Goal: Task Accomplishment & Management: Manage account settings

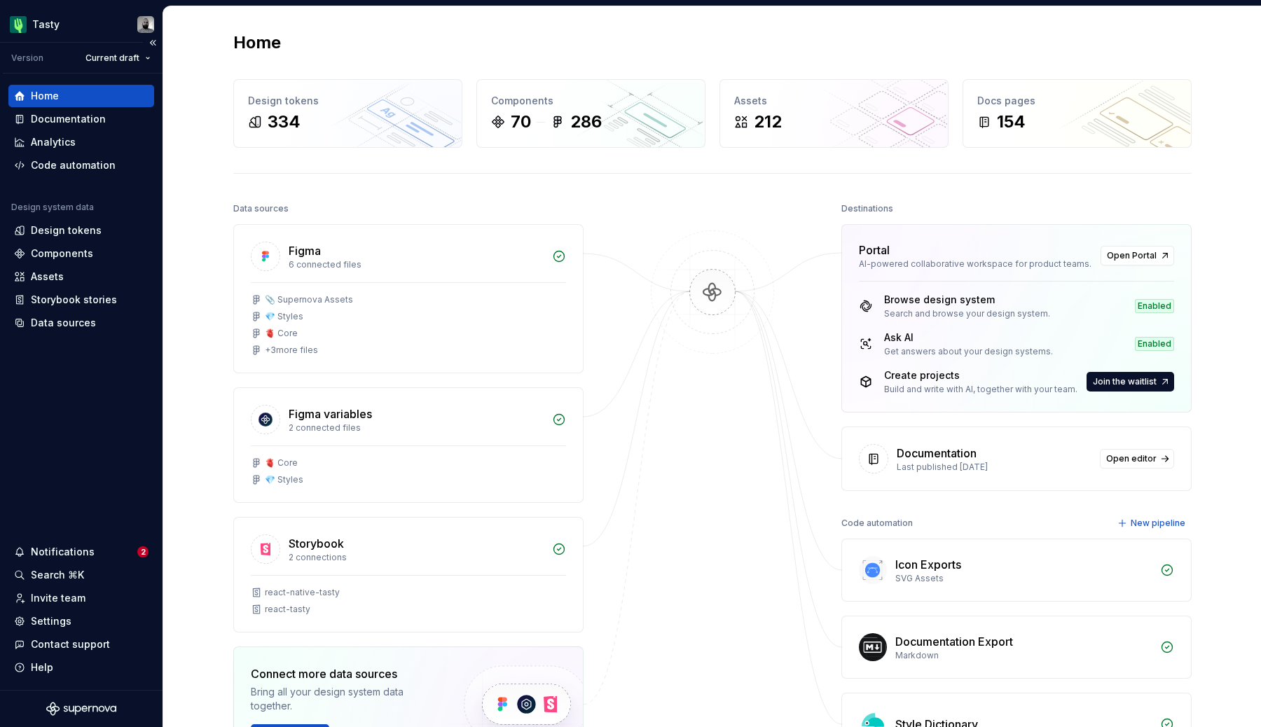
click at [49, 610] on div "Notifications 2 Search ⌘K Invite team Settings Contact support Help" at bounding box center [81, 610] width 146 height 138
click at [53, 596] on div "Invite team" at bounding box center [58, 598] width 55 height 14
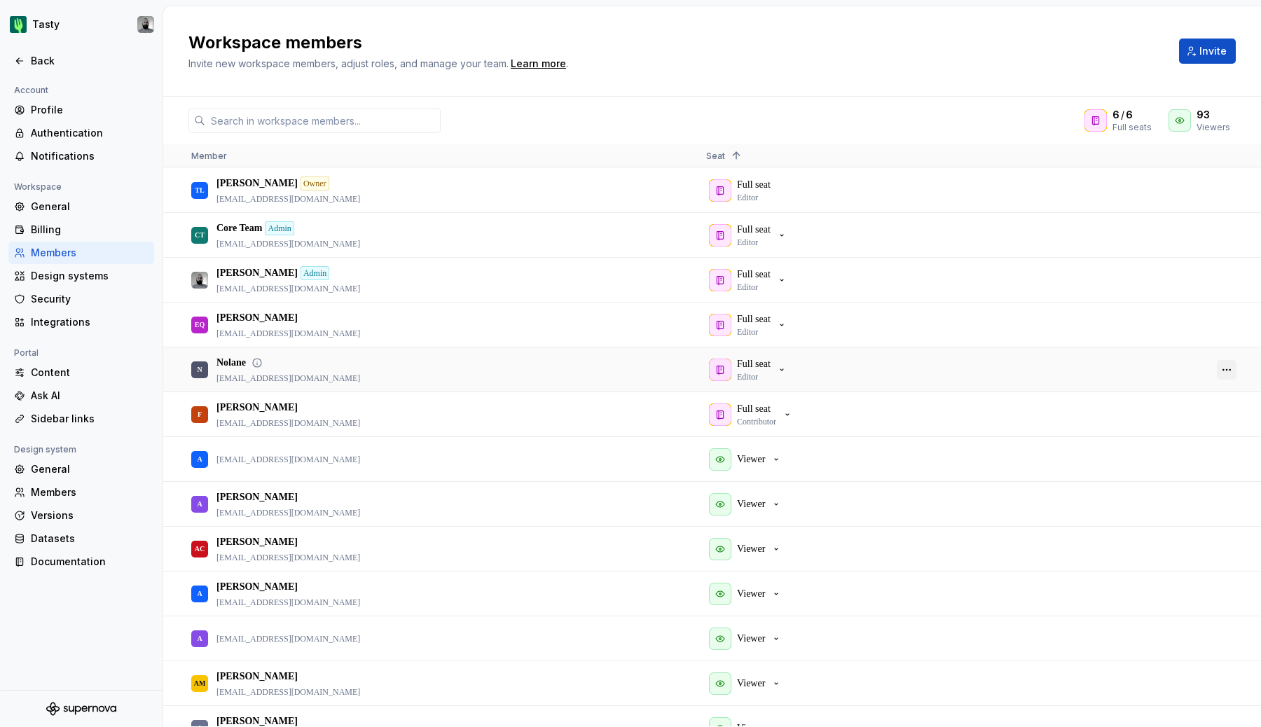
click at [1227, 372] on button "button" at bounding box center [1227, 370] width 20 height 20
click at [914, 350] on div "Full seat Editor" at bounding box center [952, 369] width 492 height 43
click at [760, 57] on div "Workspace members Invite new workspace members, adjust roles, and manage your t…" at bounding box center [675, 51] width 974 height 39
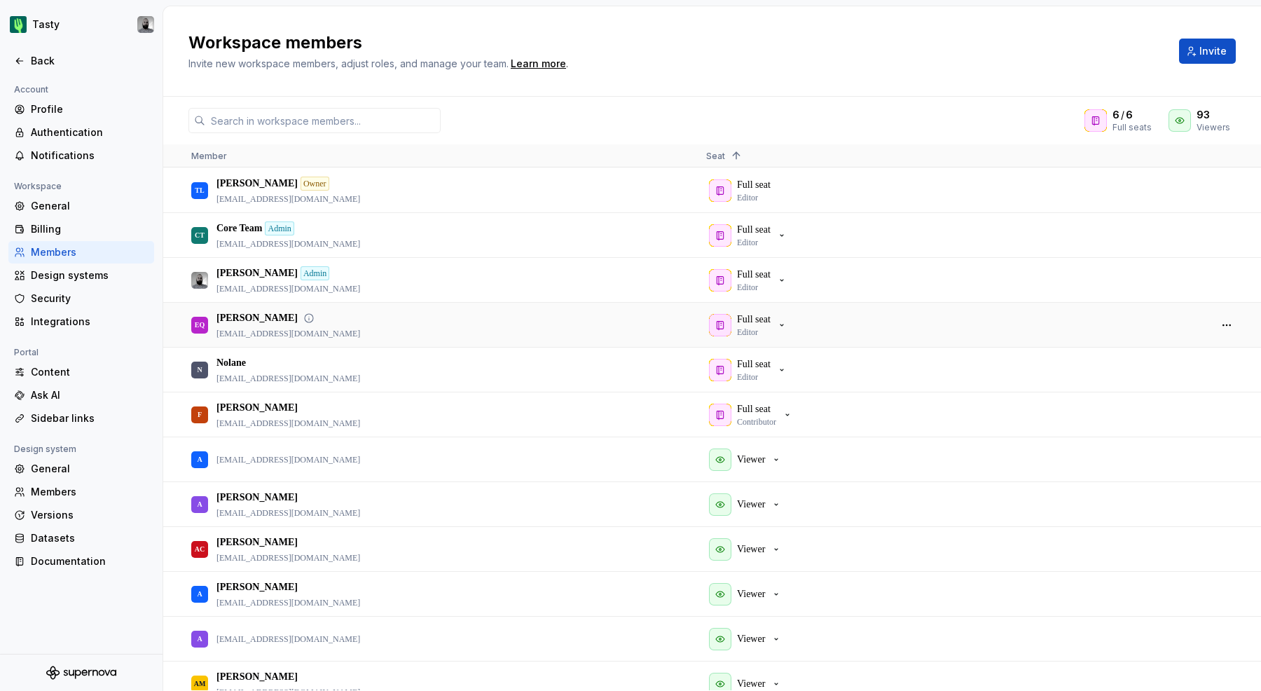
click at [1216, 322] on div at bounding box center [1227, 324] width 34 height 43
click at [1224, 323] on button "button" at bounding box center [1227, 325] width 20 height 20
click at [935, 310] on div "Full seat Editor" at bounding box center [952, 324] width 492 height 43
click at [1232, 324] on button "button" at bounding box center [1227, 325] width 20 height 20
click at [1055, 309] on div "Full seat Editor" at bounding box center [952, 324] width 492 height 43
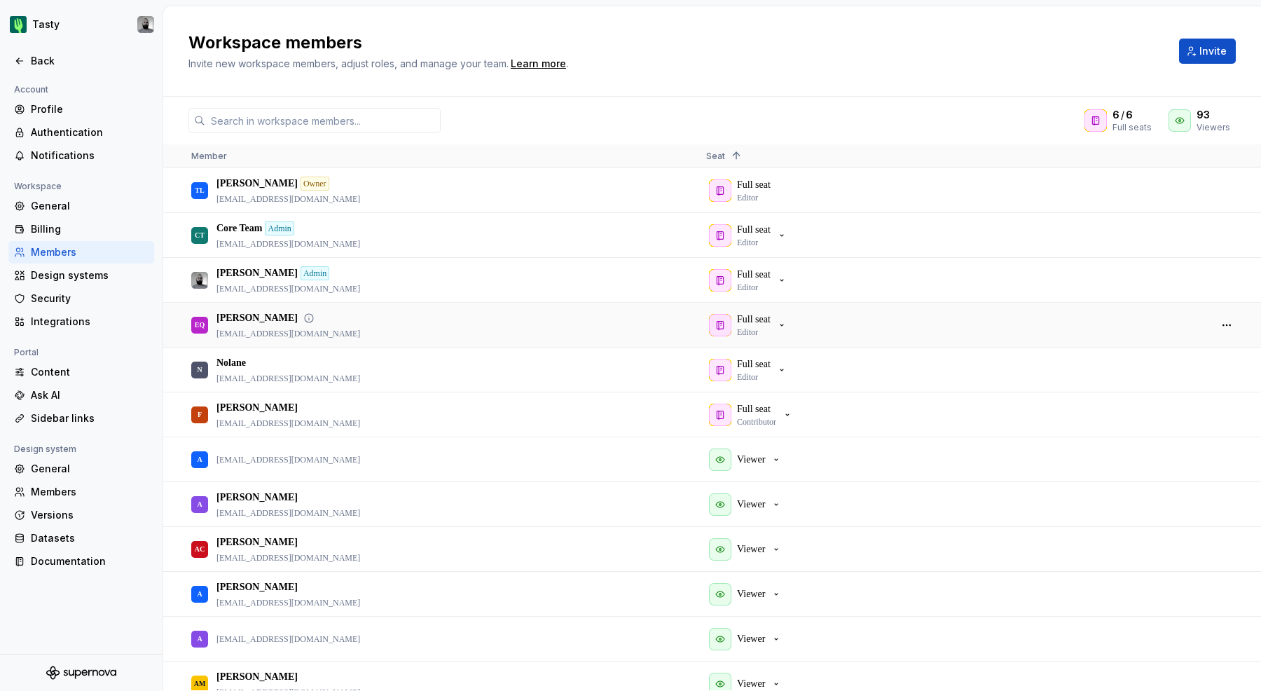
click at [1063, 345] on div "Full seat Editor" at bounding box center [952, 324] width 492 height 43
click at [1216, 331] on div at bounding box center [1227, 324] width 34 height 43
click at [1227, 324] on button "button" at bounding box center [1227, 325] width 20 height 20
click at [1137, 373] on span "Remove from workspace" at bounding box center [1173, 372] width 116 height 25
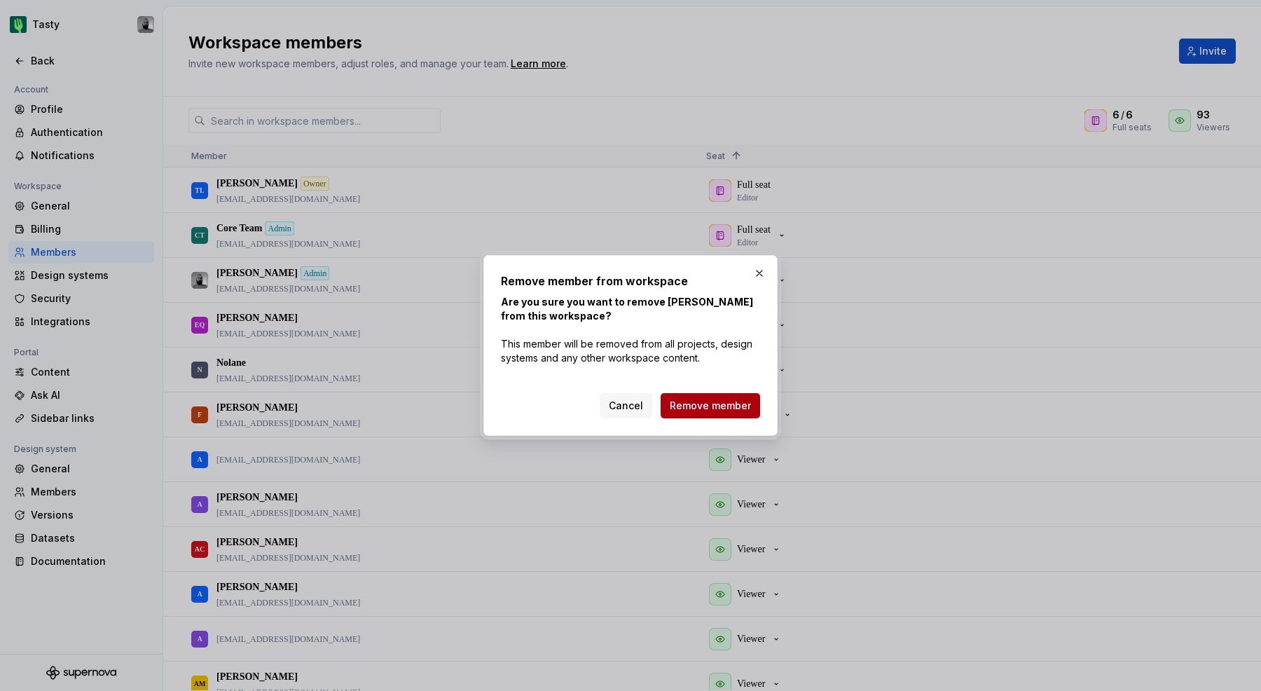
click at [699, 407] on span "Remove member" at bounding box center [710, 406] width 81 height 14
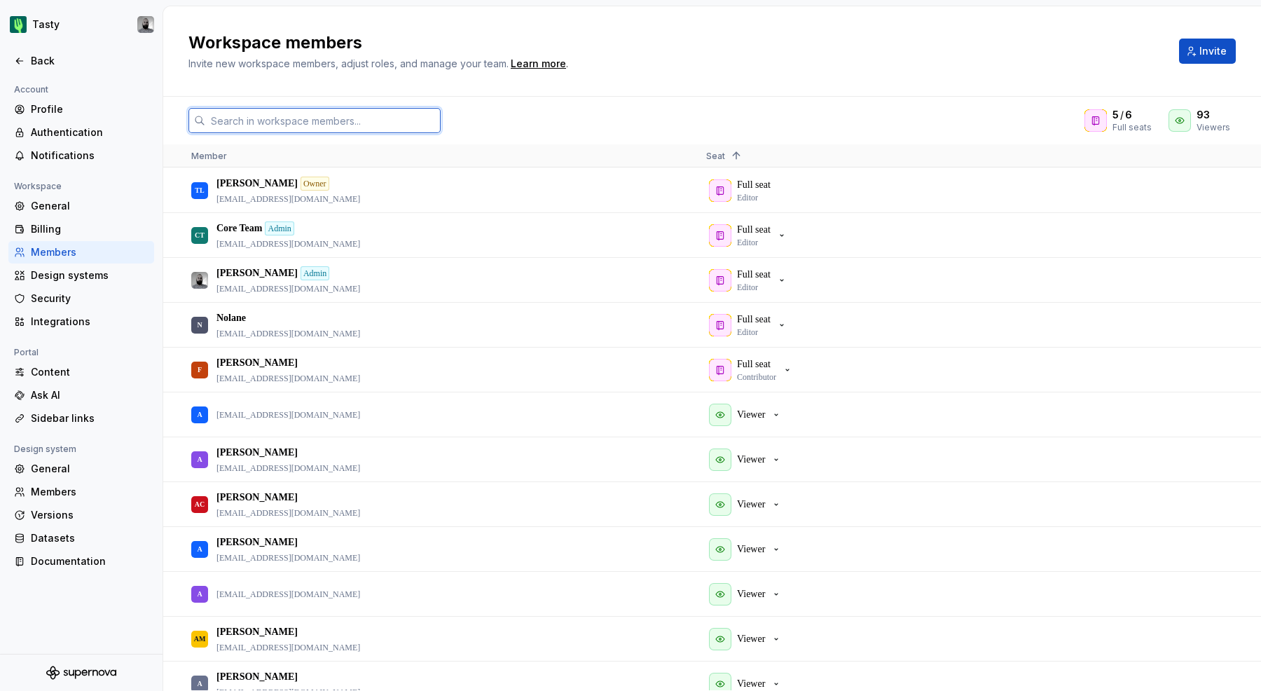
click at [239, 121] on input "text" at bounding box center [322, 120] width 235 height 25
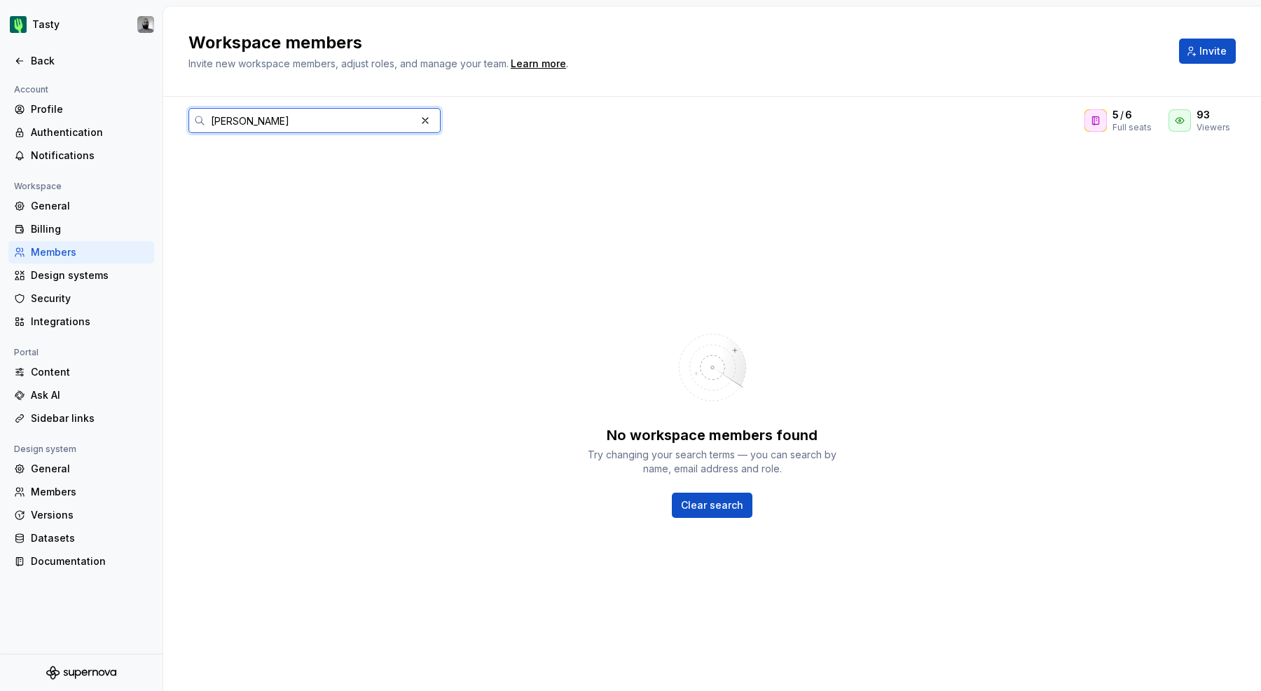
type input "[PERSON_NAME]"
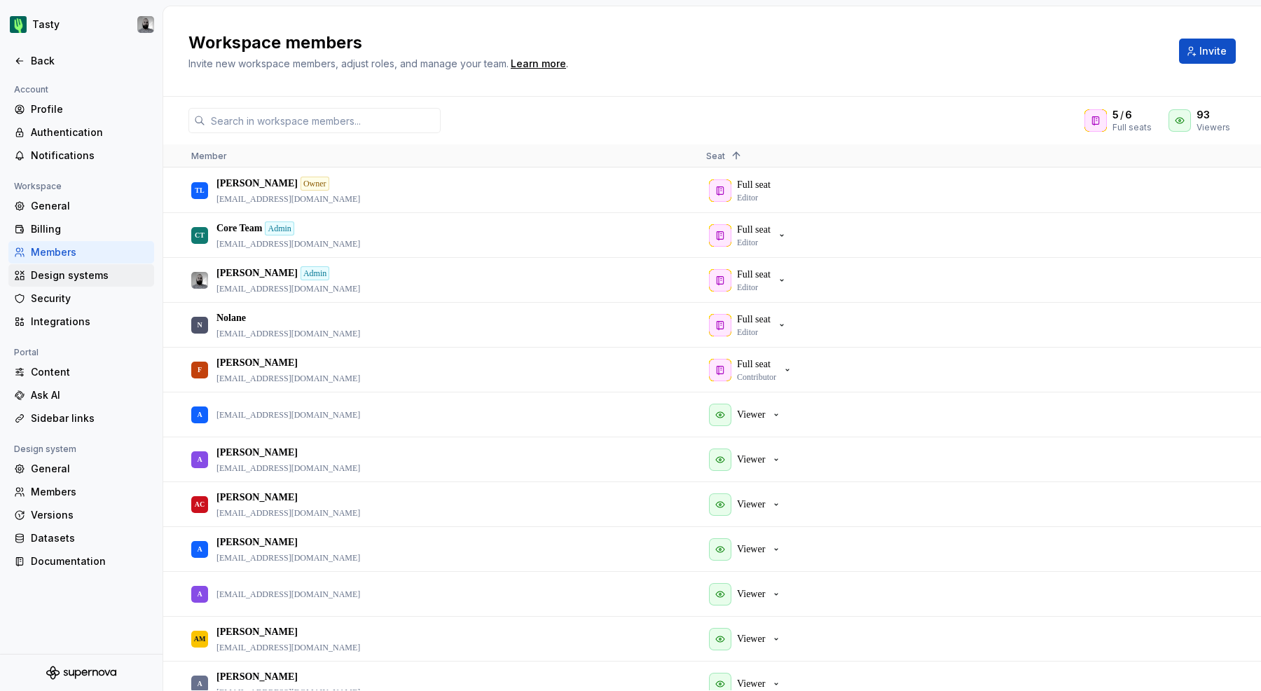
click at [82, 278] on div "Design systems" at bounding box center [90, 275] width 118 height 14
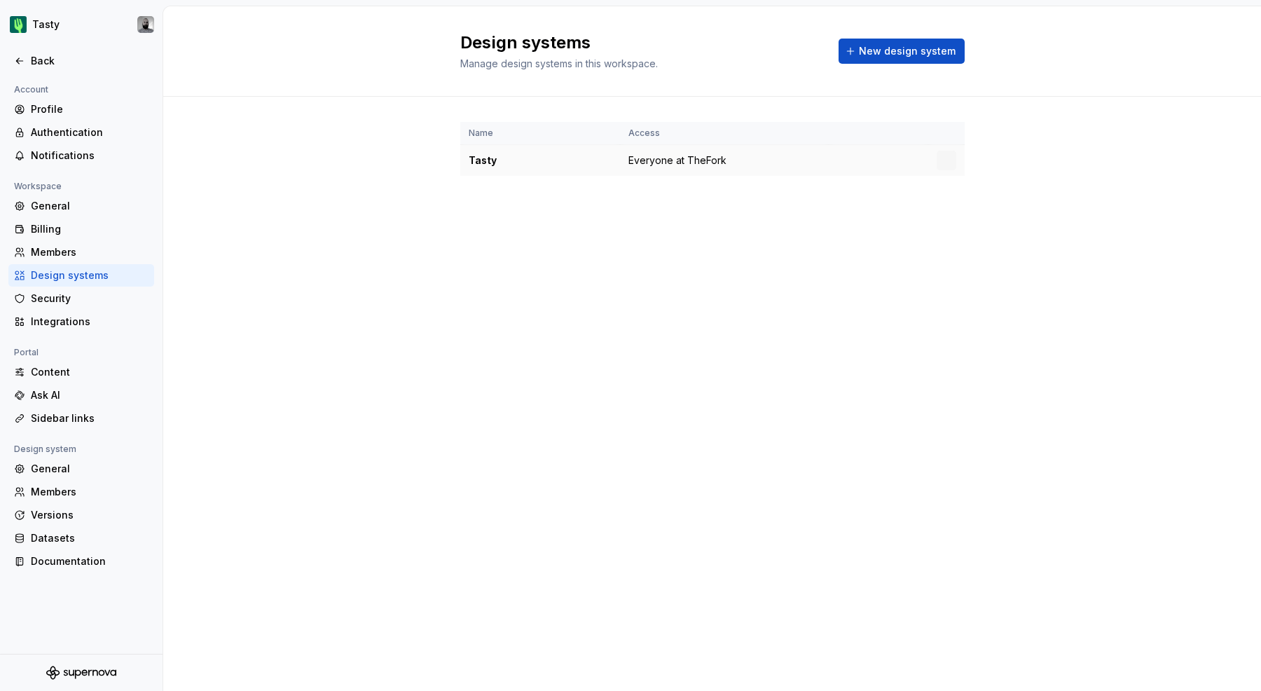
click at [502, 168] on td "Tasty" at bounding box center [540, 161] width 160 height 32
click at [113, 275] on div "Design systems" at bounding box center [90, 275] width 118 height 14
click at [81, 495] on div "Members" at bounding box center [90, 492] width 118 height 14
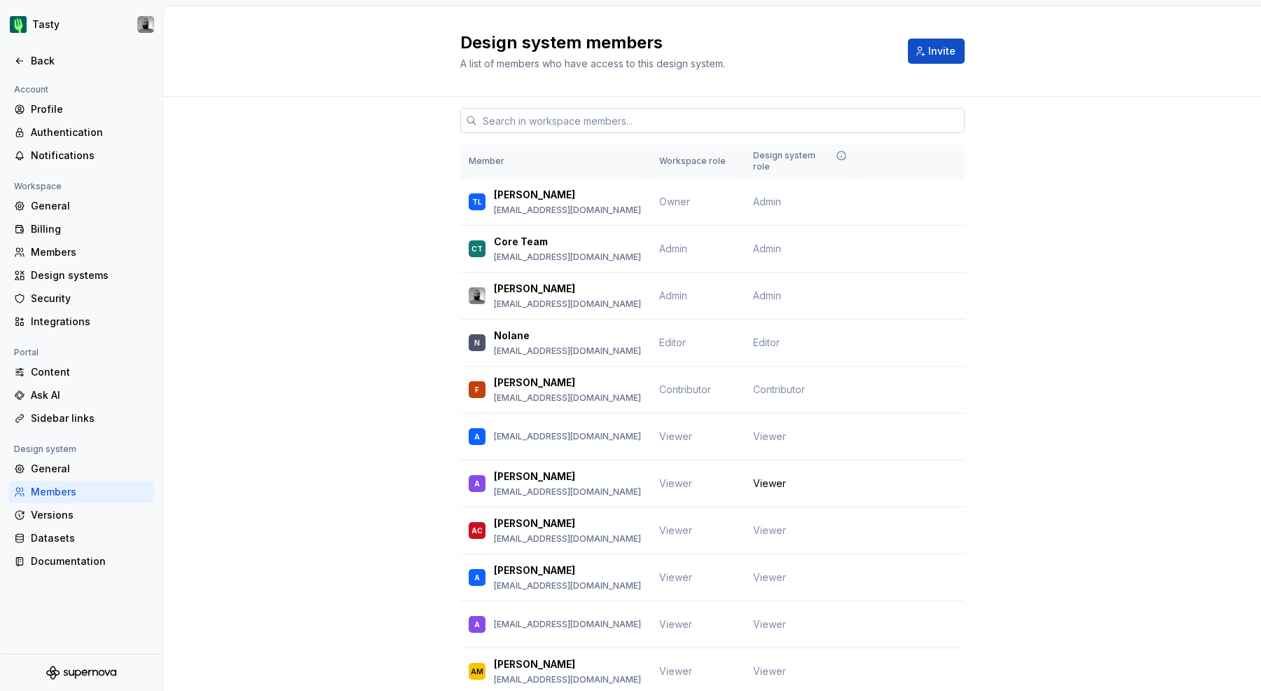
click at [530, 115] on input "text" at bounding box center [721, 120] width 488 height 25
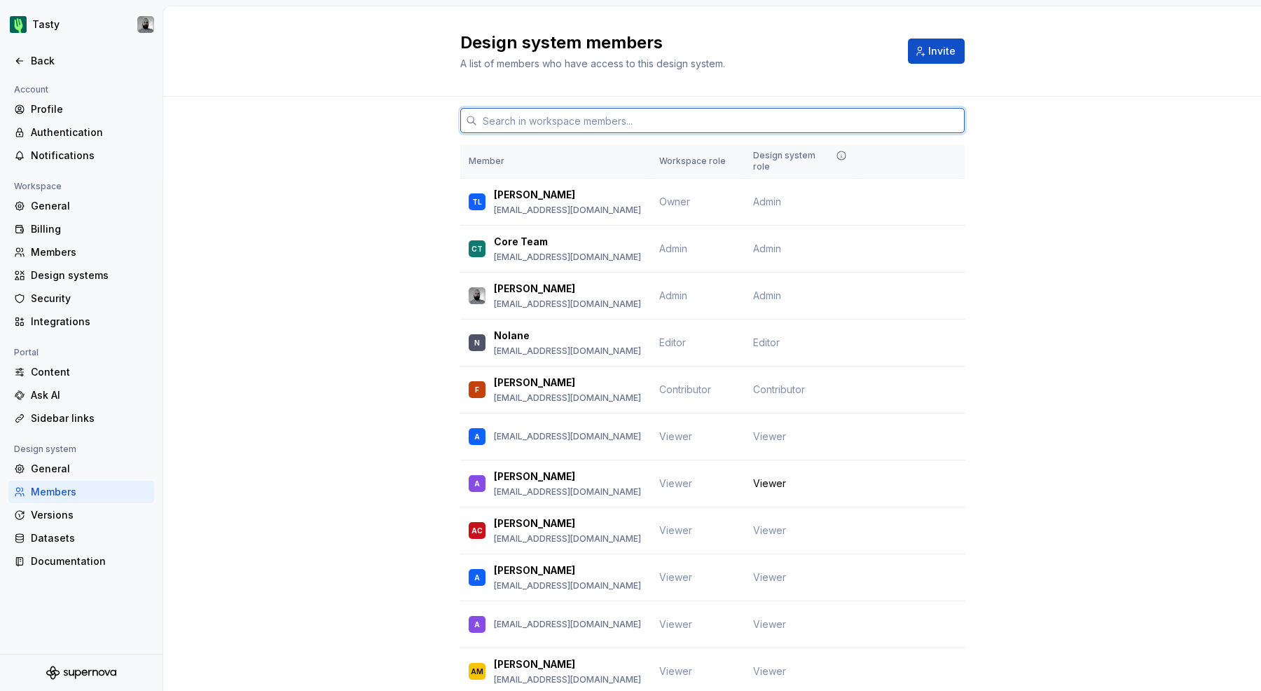
paste input "[PERSON_NAME]"
type input "[PERSON_NAME]"
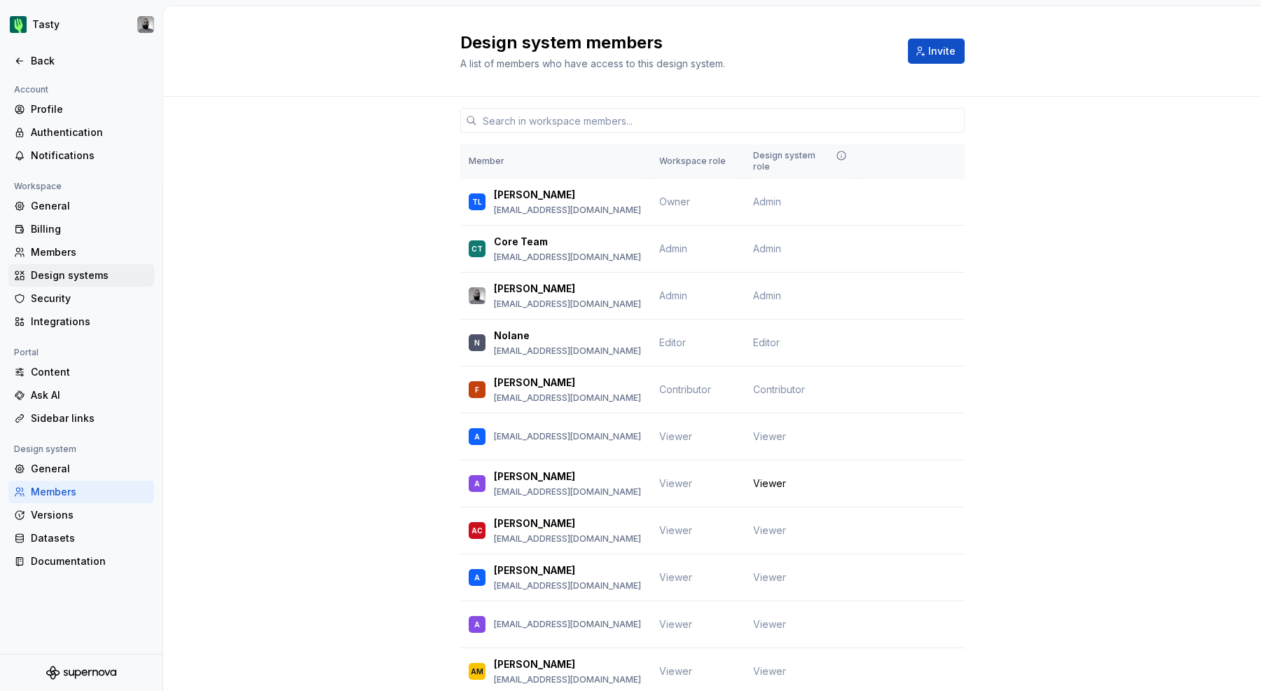
click at [81, 270] on div "Design systems" at bounding box center [90, 275] width 118 height 14
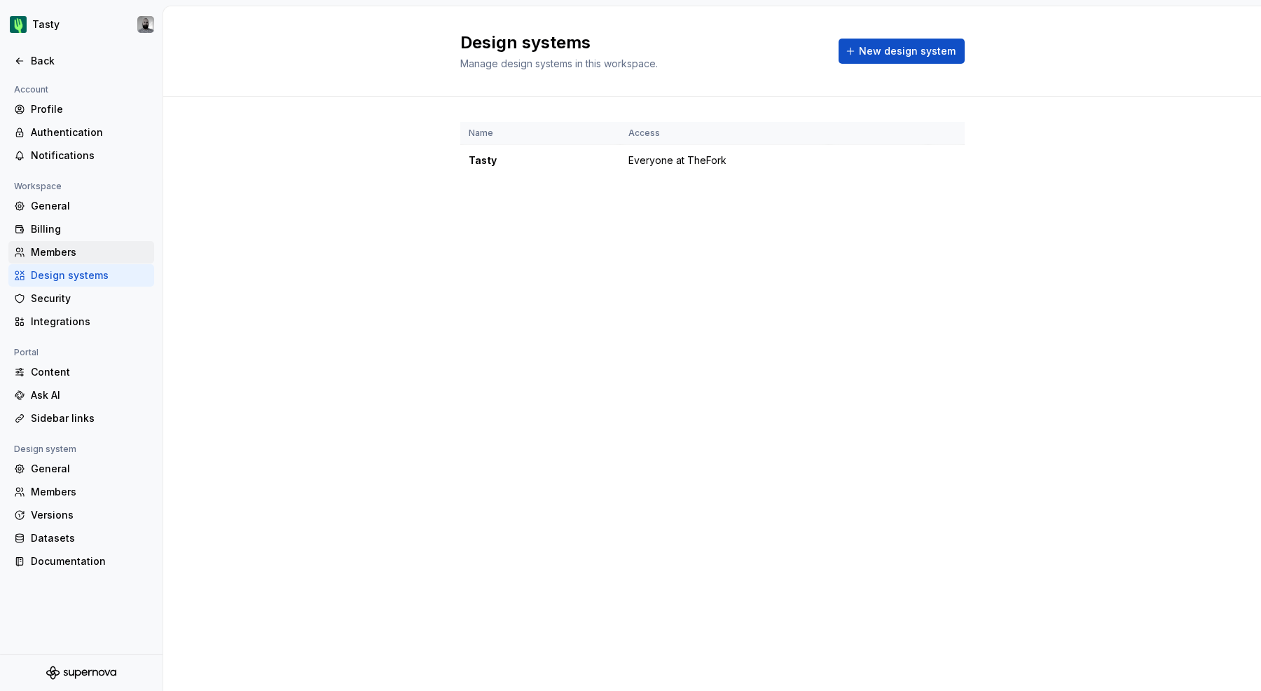
click at [83, 261] on div "Members" at bounding box center [81, 252] width 146 height 22
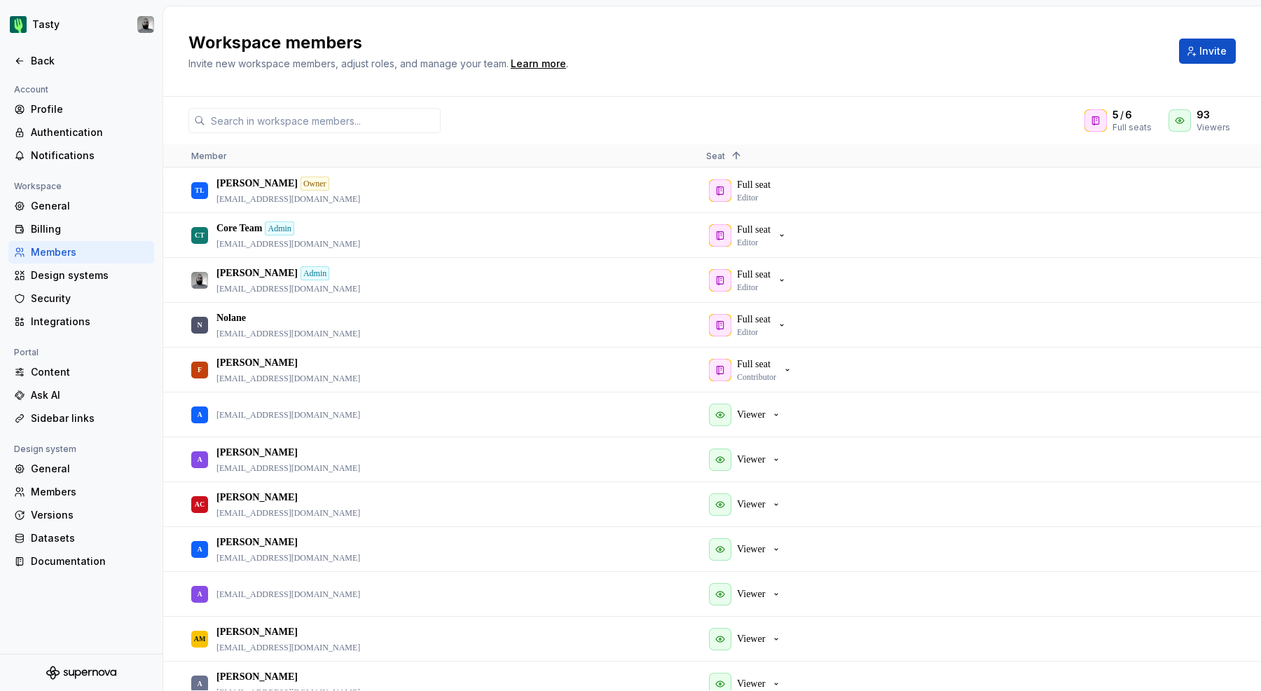
click at [338, 137] on div "5 / 6 Full seats 93 Viewers Member Seat 1 TL Thomas Lautrédou Owner tlautredou@…" at bounding box center [712, 394] width 1098 height 594
click at [338, 111] on input "text" at bounding box center [322, 120] width 235 height 25
paste input "[PERSON_NAME]"
type input "[PERSON_NAME]"
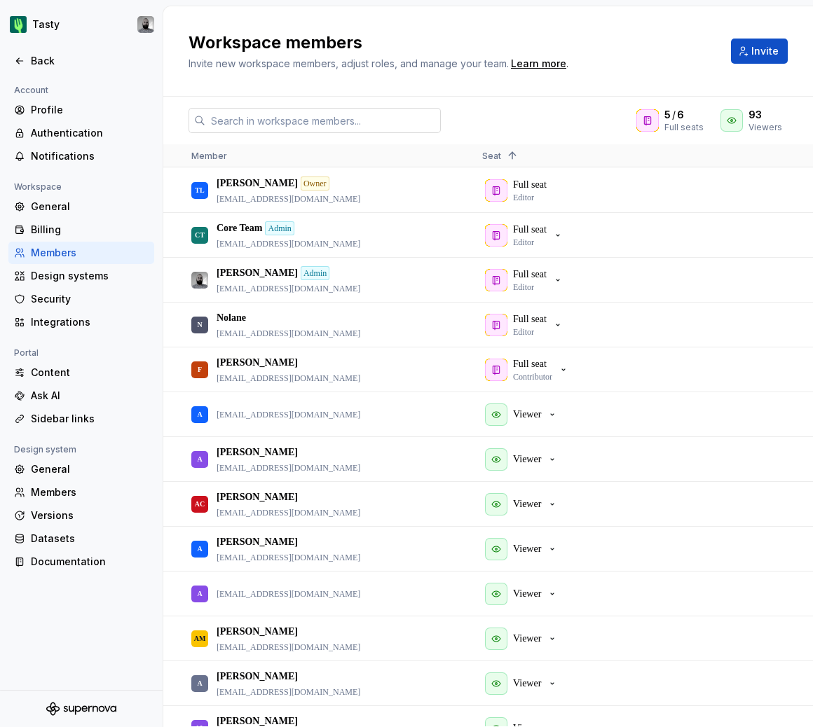
click at [291, 130] on input "text" at bounding box center [322, 120] width 235 height 25
paste input "[PERSON_NAME]"
type input "[PERSON_NAME]"
click at [91, 252] on div "Members" at bounding box center [90, 253] width 118 height 14
click at [273, 123] on input "text" at bounding box center [322, 120] width 235 height 25
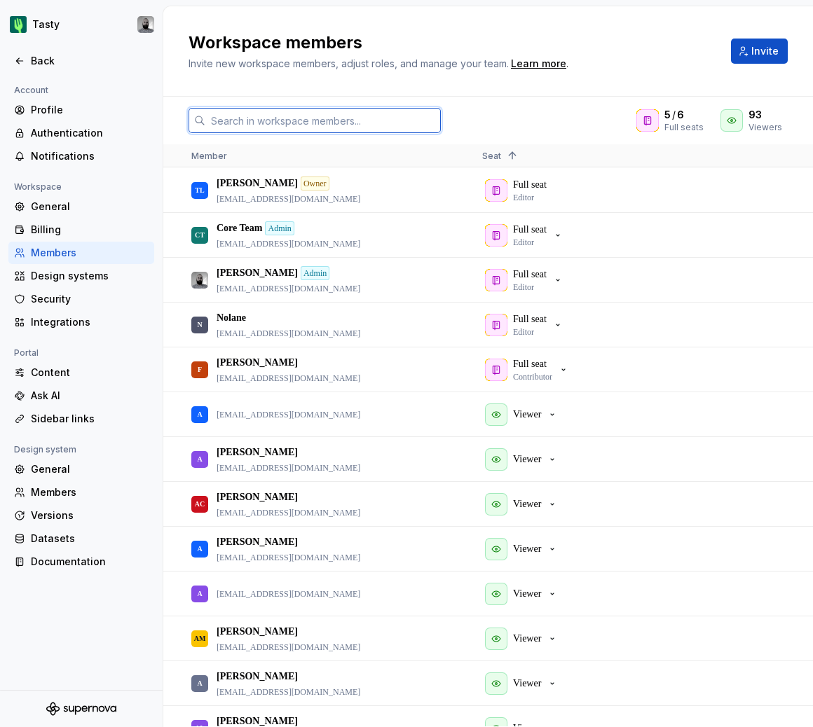
paste input "[PERSON_NAME]"
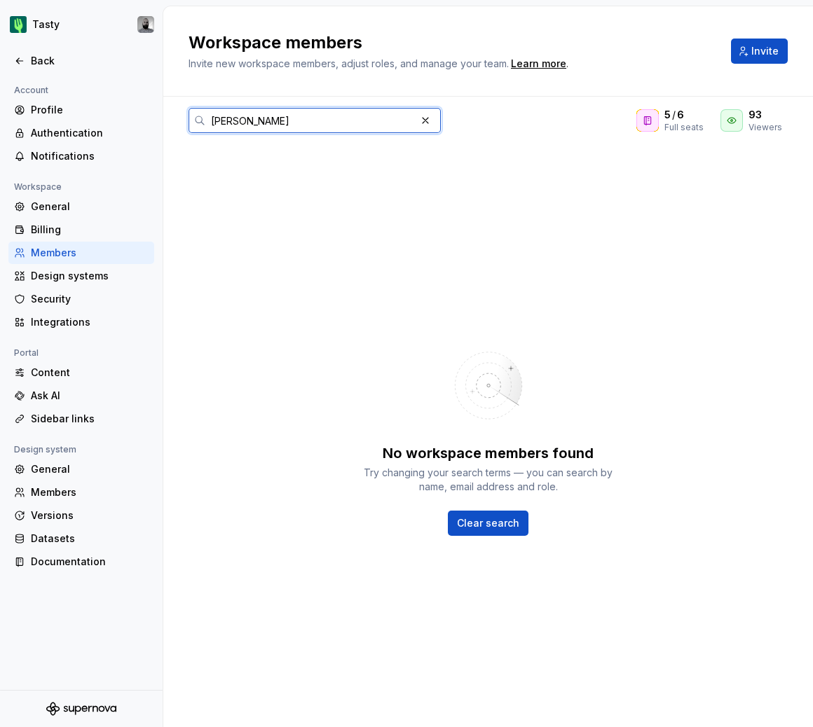
click at [329, 121] on input "[PERSON_NAME]" at bounding box center [310, 120] width 210 height 25
paste input "[EMAIL_ADDRESS][DOMAIN_NAME]"
type input "[EMAIL_ADDRESS][DOMAIN_NAME]"
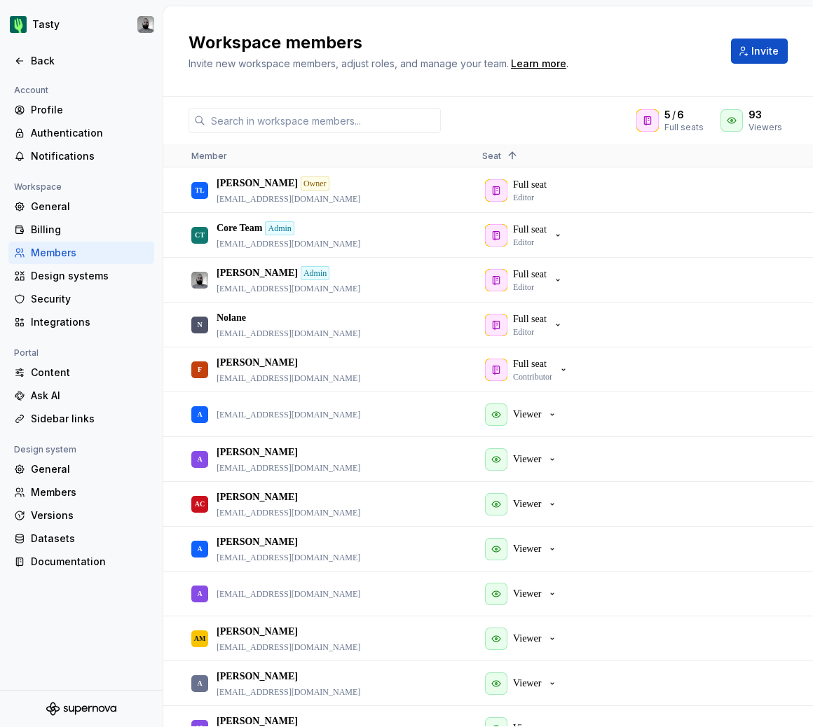
click at [366, 158] on div "Member" at bounding box center [325, 155] width 268 height 22
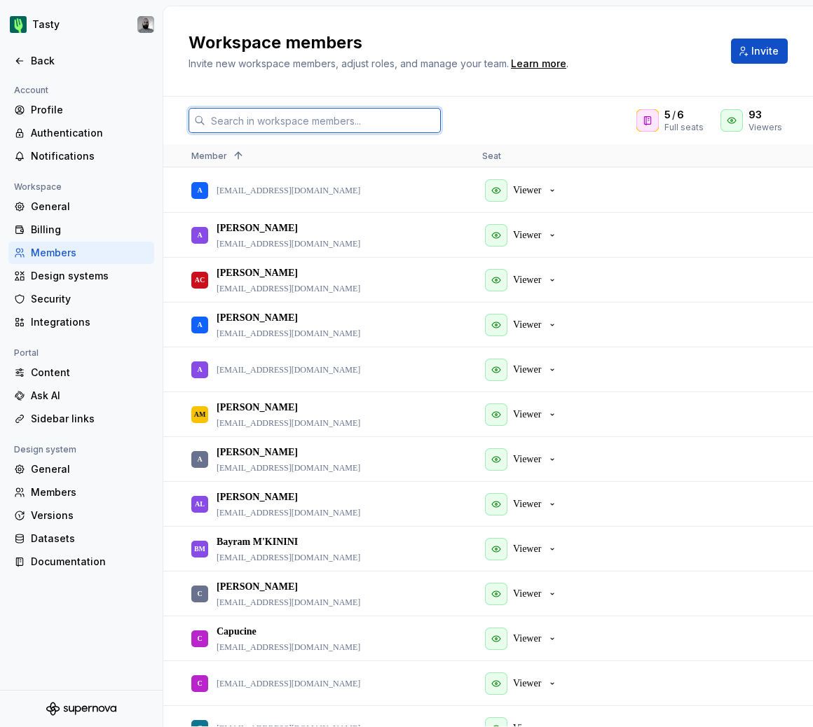
click at [364, 131] on input "text" at bounding box center [322, 120] width 235 height 25
paste input "[EMAIL_ADDRESS][DOMAIN_NAME]"
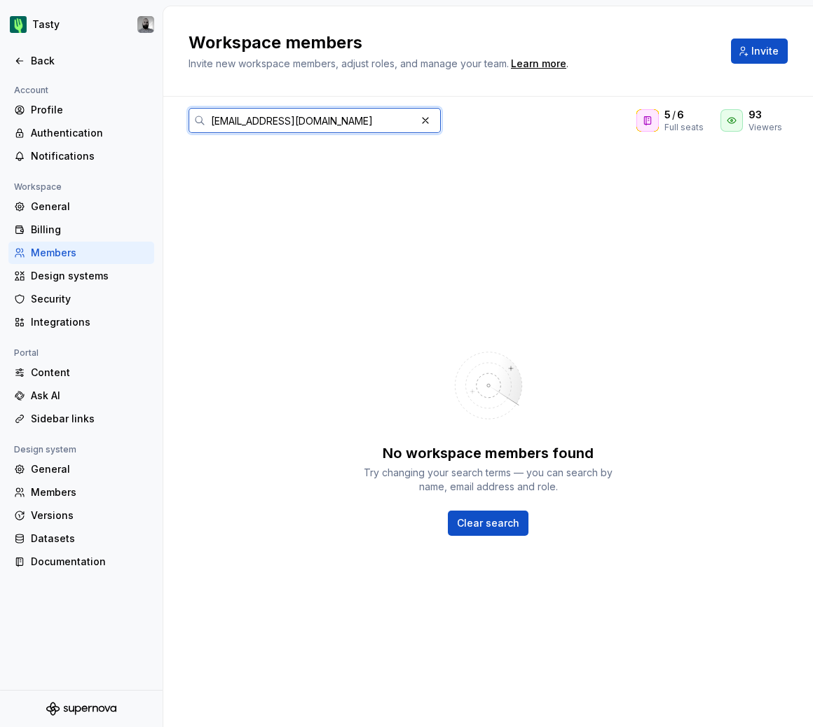
type input "[EMAIL_ADDRESS][DOMAIN_NAME]"
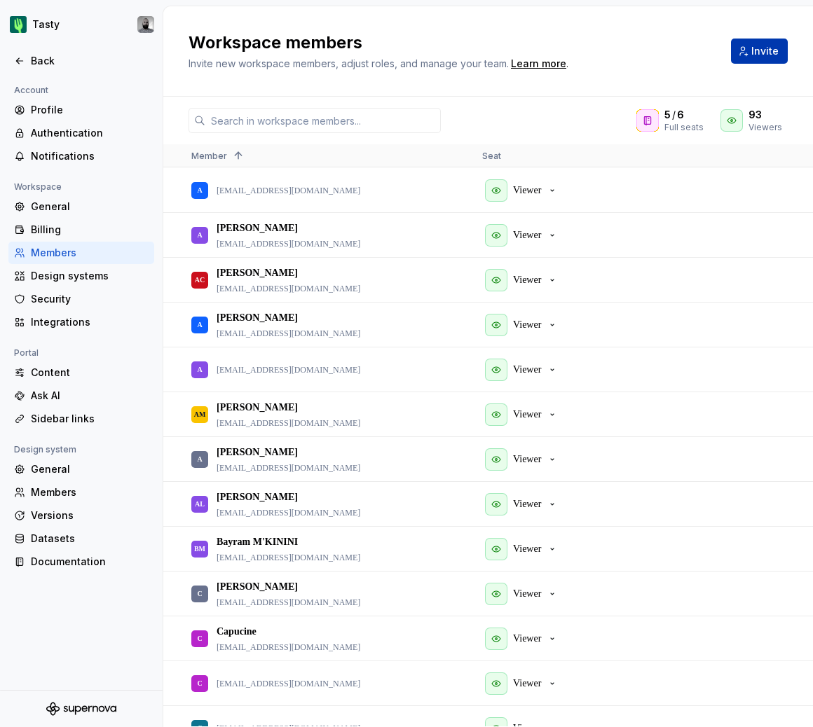
click at [755, 62] on button "Invite" at bounding box center [759, 51] width 57 height 25
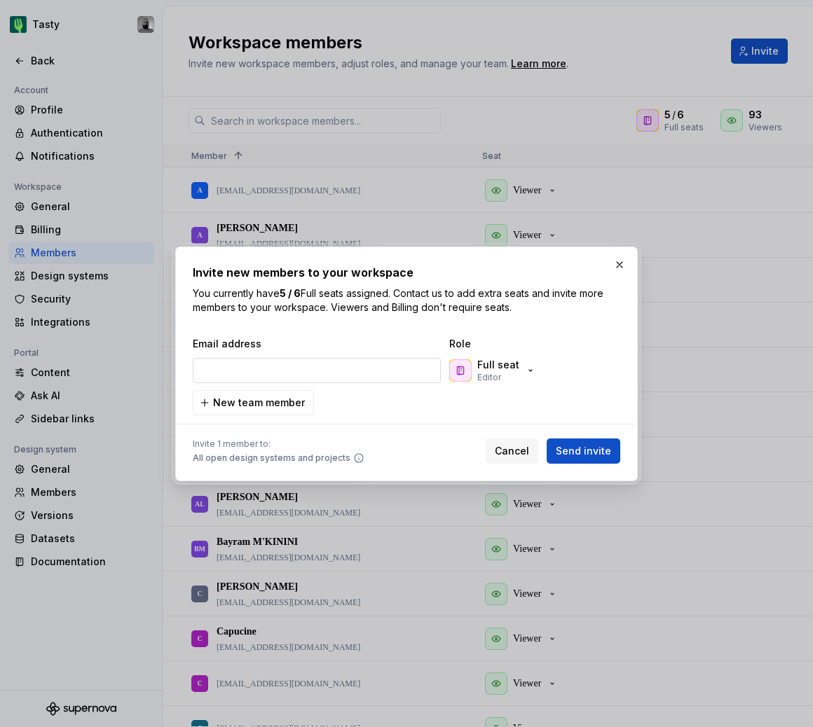
type input "[EMAIL_ADDRESS][DOMAIN_NAME]"
click at [490, 372] on p "Editor" at bounding box center [489, 377] width 24 height 11
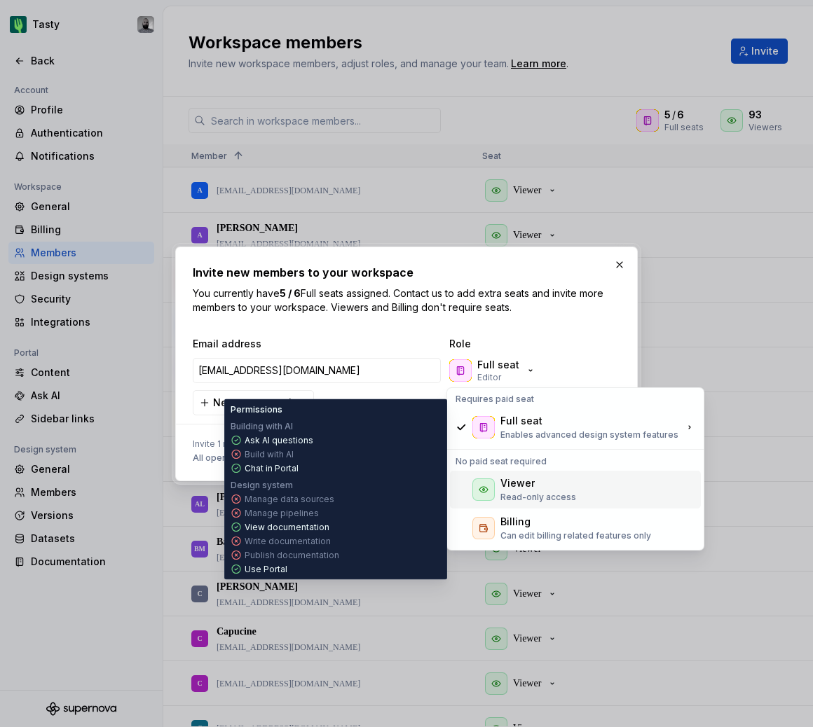
click at [530, 476] on div "Viewer" at bounding box center [517, 483] width 34 height 14
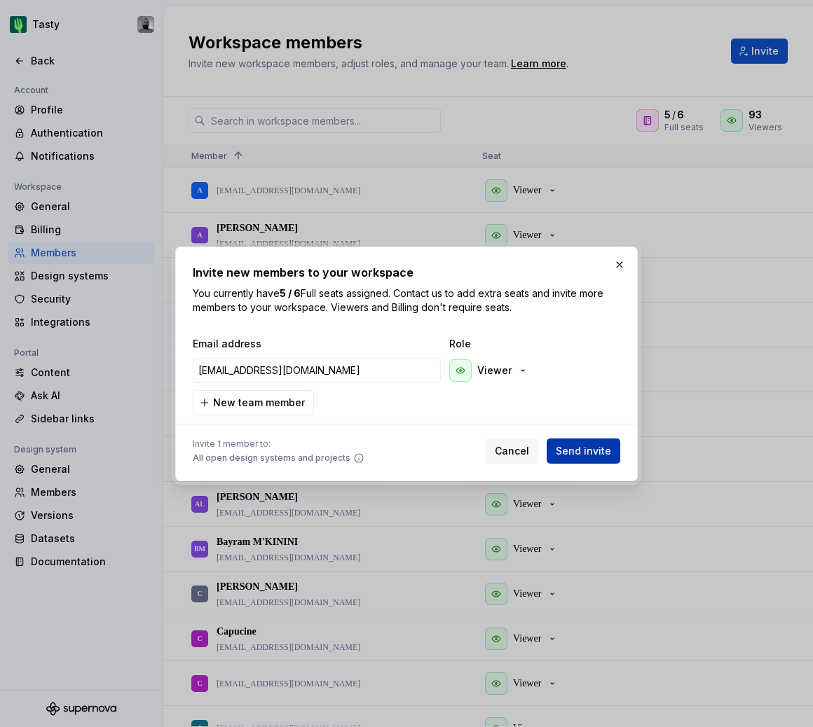
click at [603, 456] on span "Send invite" at bounding box center [583, 451] width 55 height 14
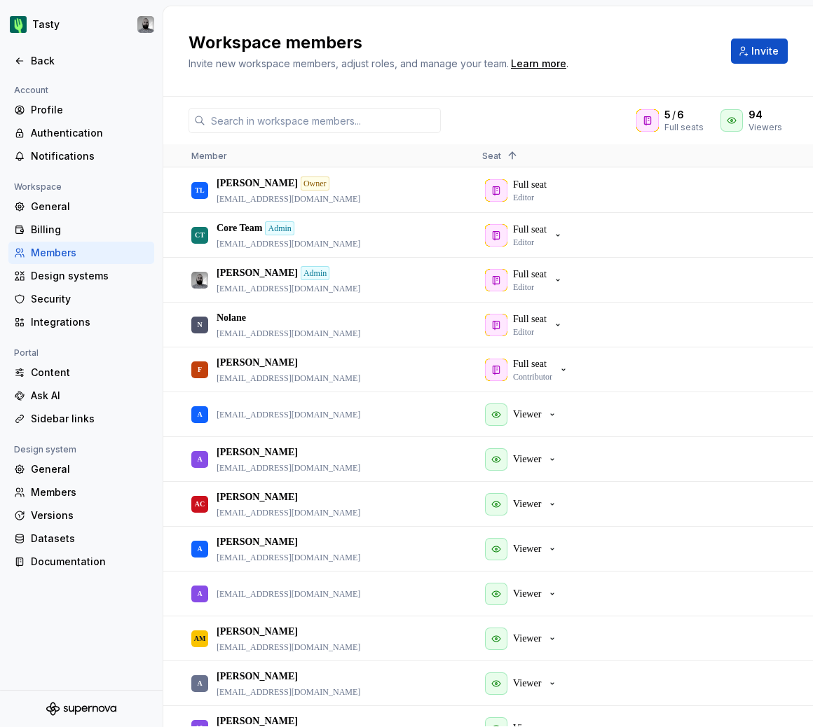
click at [572, 121] on div "5 / 6 Full seats 94 Viewers" at bounding box center [488, 120] width 650 height 25
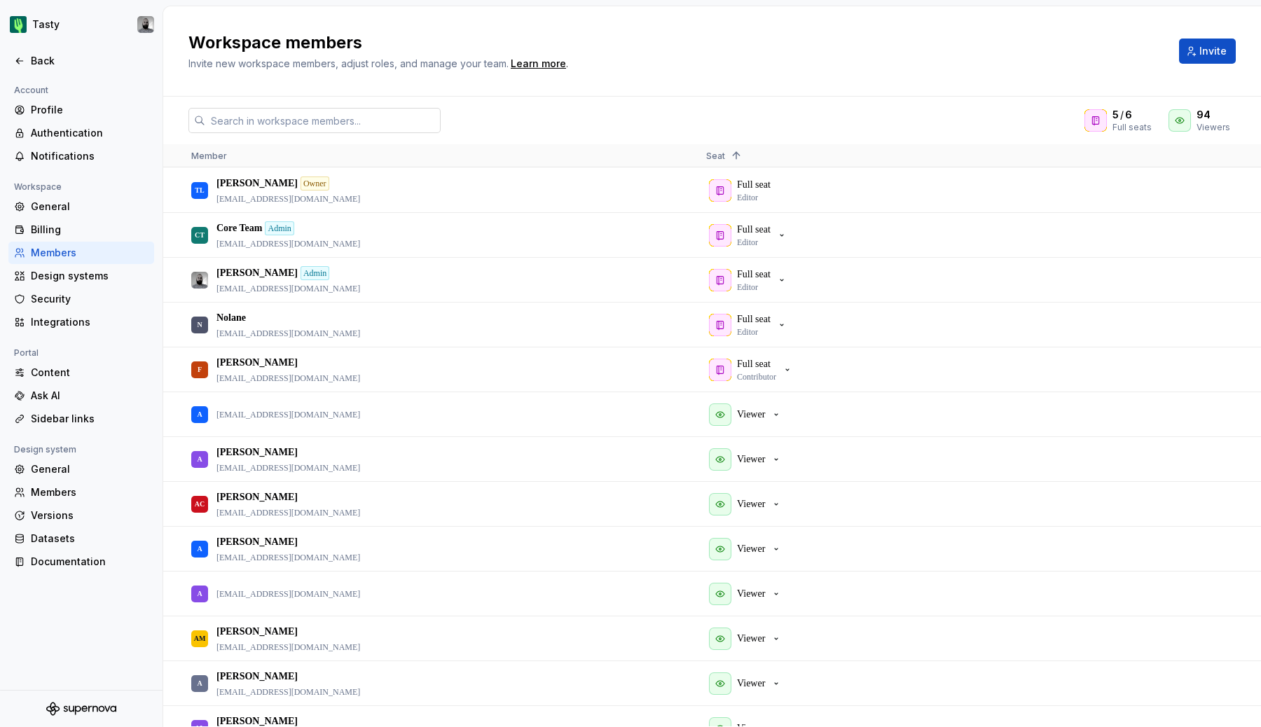
click at [284, 126] on input "text" at bounding box center [322, 120] width 235 height 25
paste input "equerci@thefork.com"
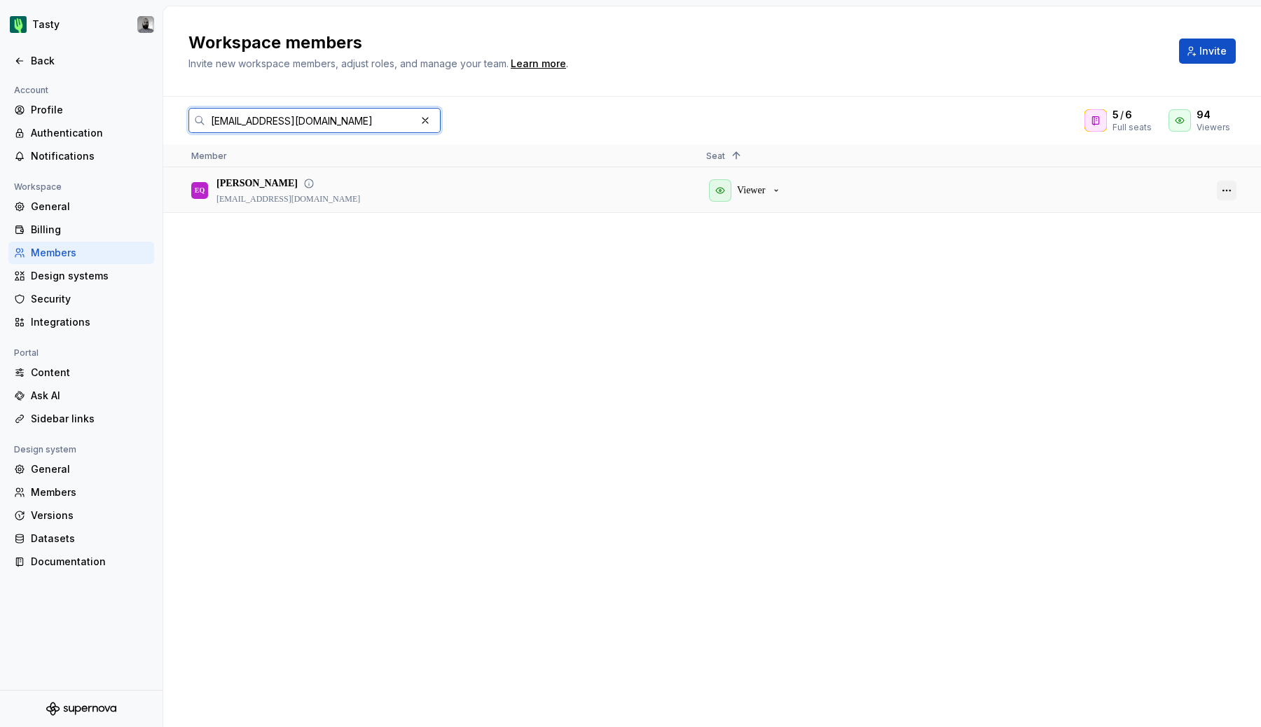
type input "equerci@thefork.com"
click at [1228, 182] on button "button" at bounding box center [1227, 191] width 20 height 20
click at [1190, 237] on span "Remove from workspace" at bounding box center [1173, 230] width 116 height 25
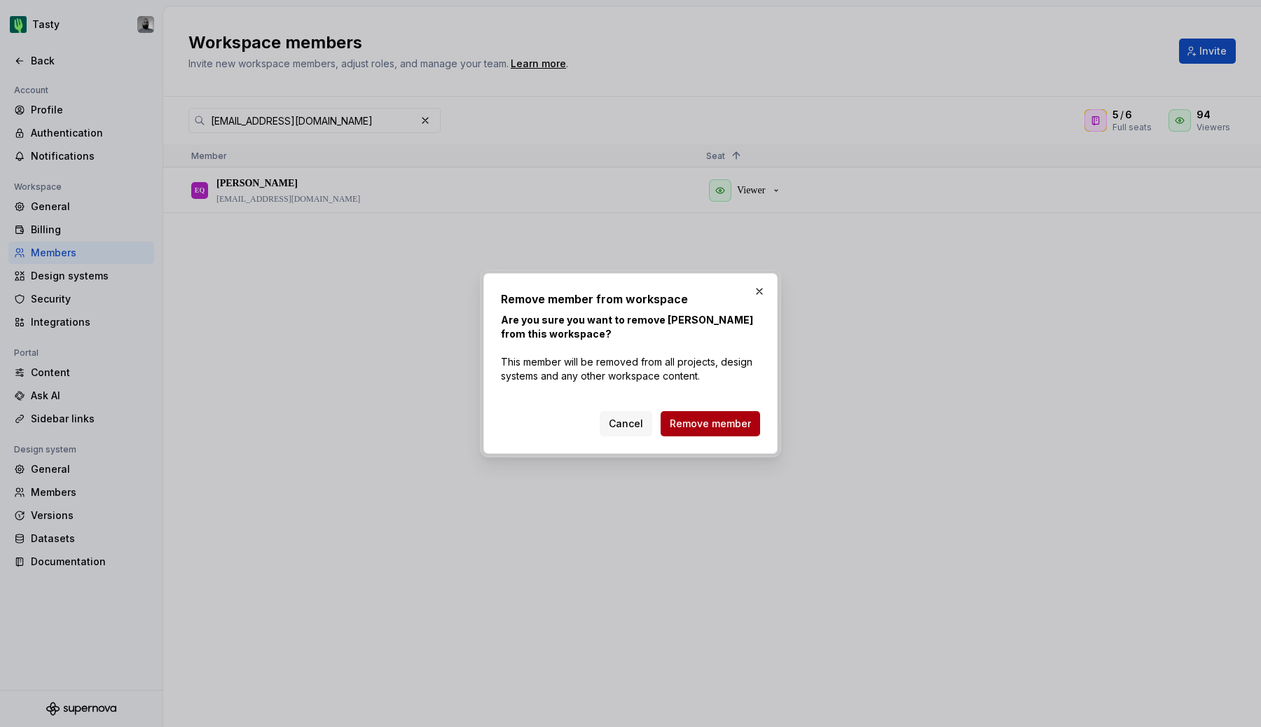
click at [686, 431] on button "Remove member" at bounding box center [710, 423] width 99 height 25
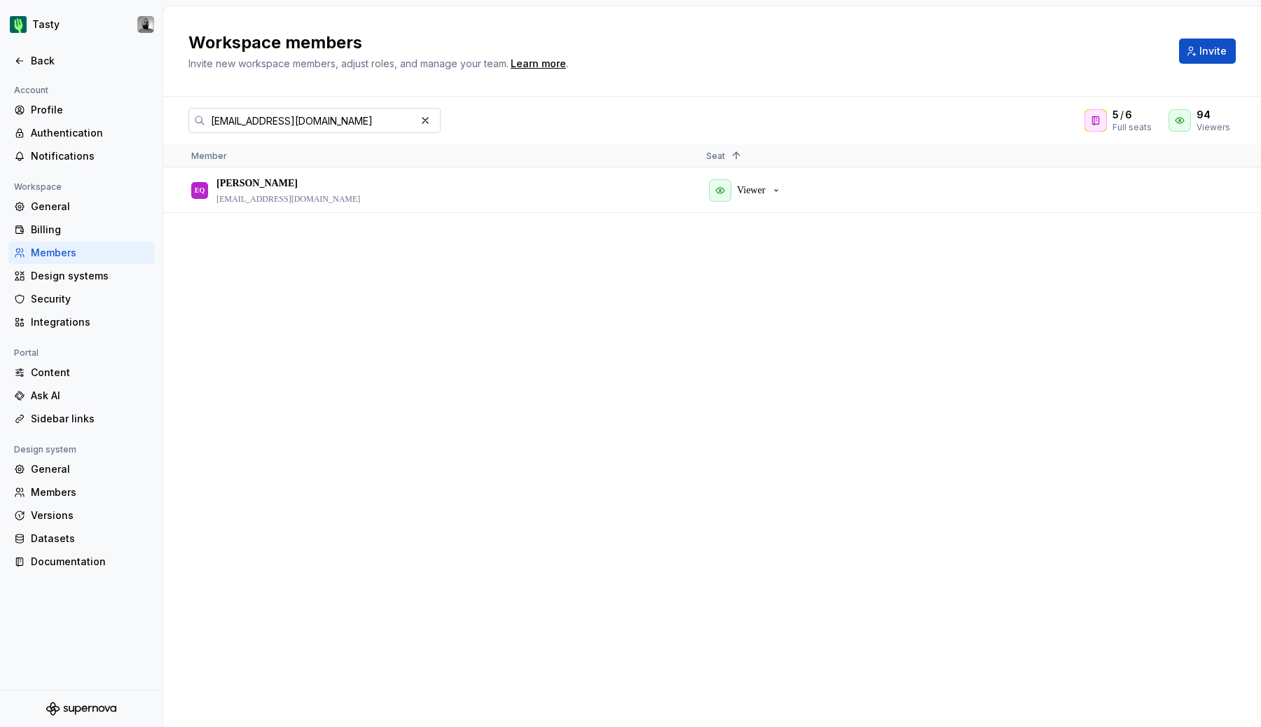
click at [350, 125] on input "[EMAIL_ADDRESS][DOMAIN_NAME]" at bounding box center [310, 120] width 210 height 25
click at [1217, 193] on button "button" at bounding box center [1227, 191] width 20 height 20
click at [1174, 252] on span "Remove from workspace" at bounding box center [1173, 241] width 116 height 25
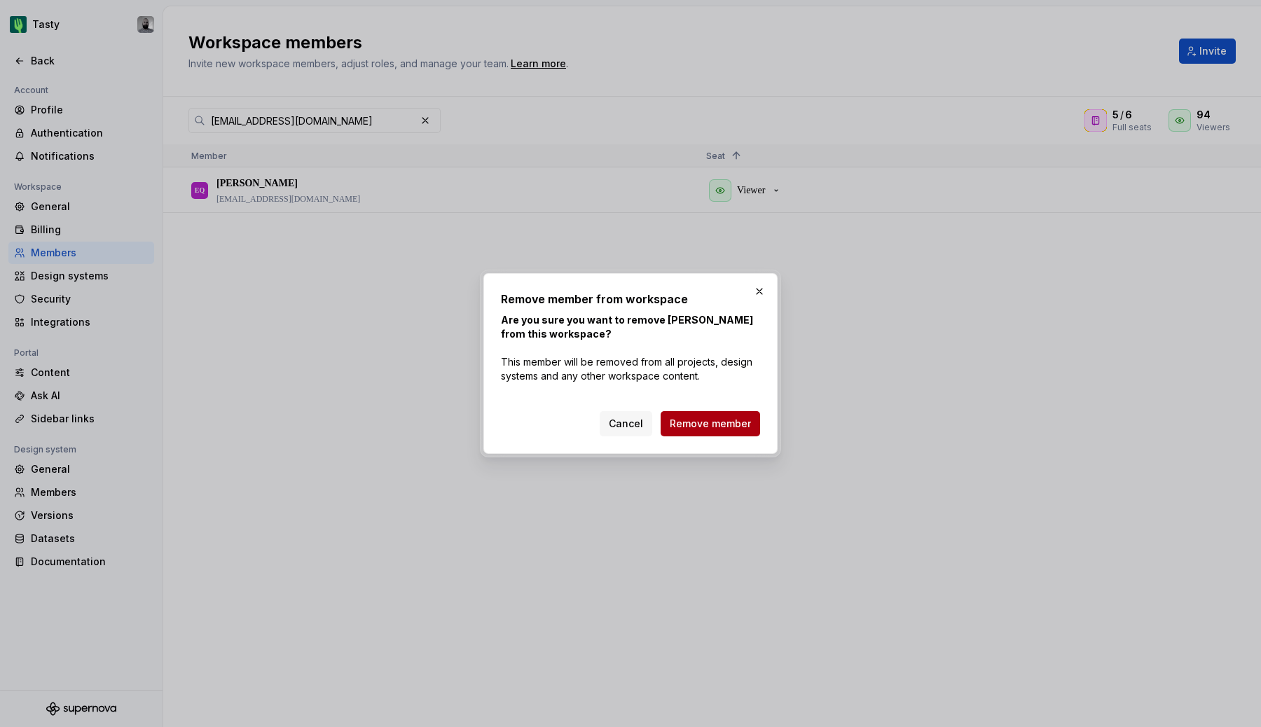
click at [691, 416] on button "Remove member" at bounding box center [710, 423] width 99 height 25
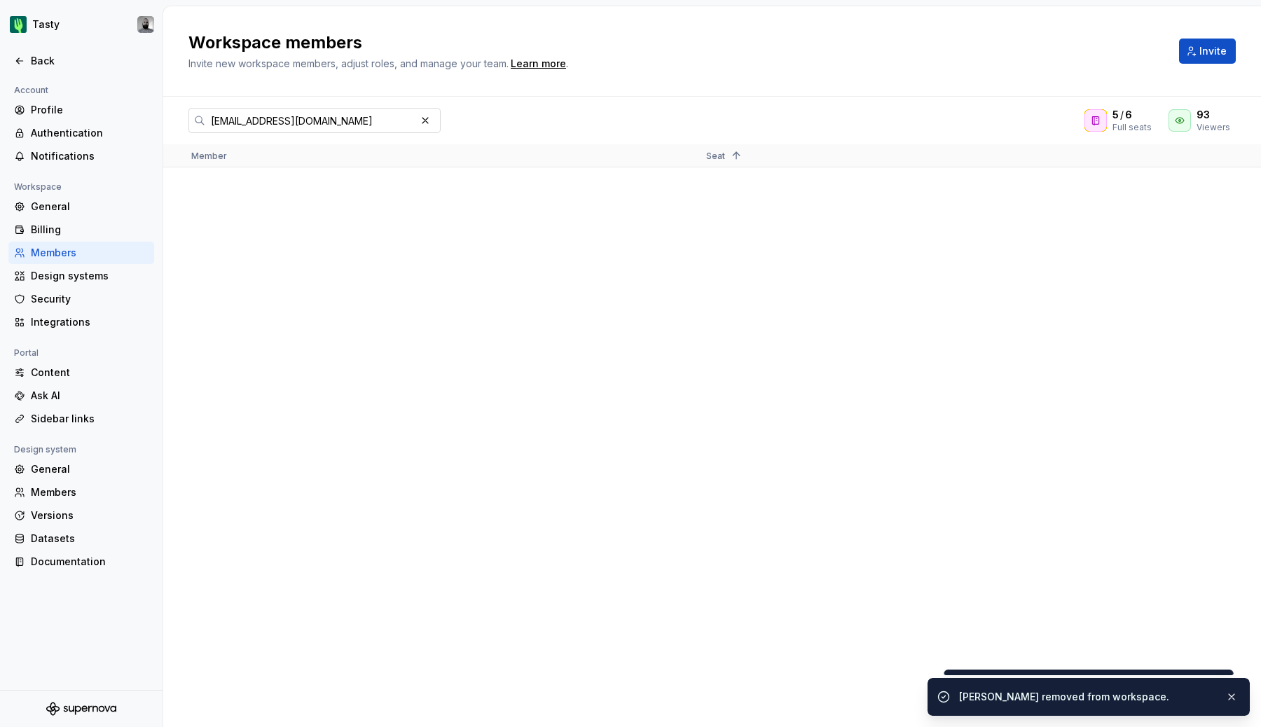
click at [380, 123] on input "[EMAIL_ADDRESS][DOMAIN_NAME]" at bounding box center [310, 120] width 210 height 25
paste input "text"
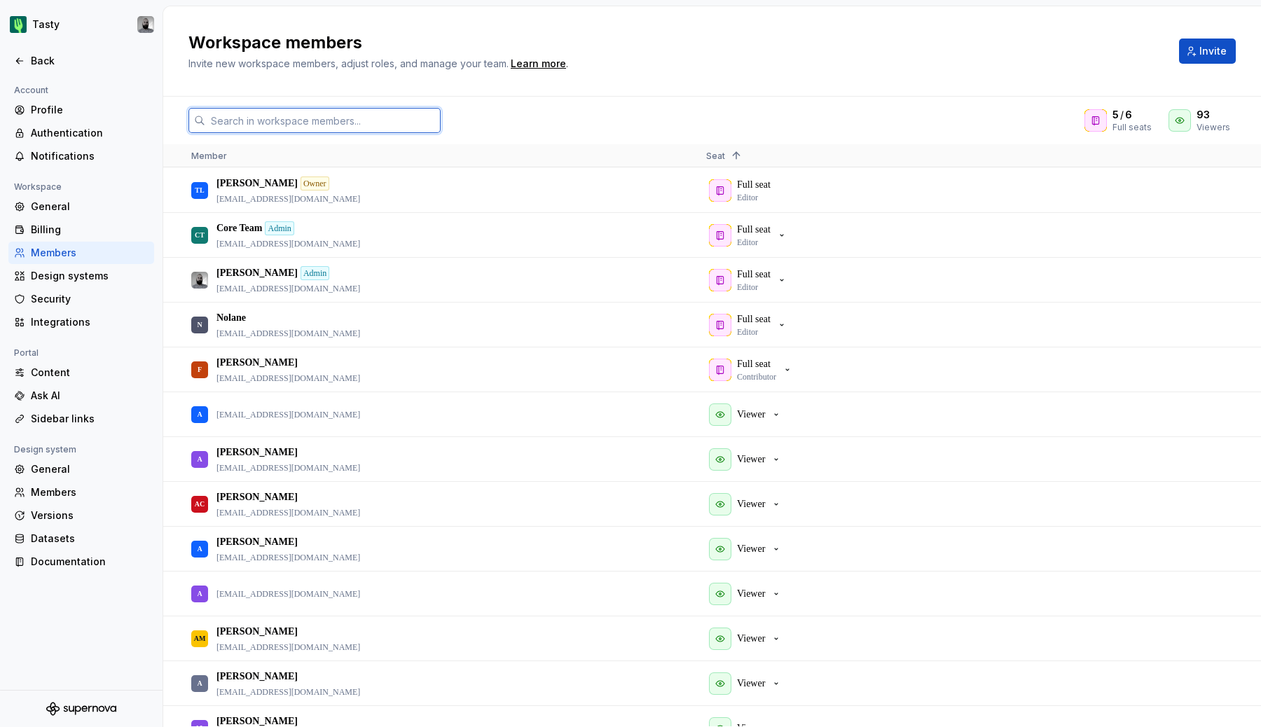
click at [251, 111] on input "text" at bounding box center [322, 120] width 235 height 25
paste input "[EMAIL_ADDRESS][DOMAIN_NAME]"
type input "[EMAIL_ADDRESS][DOMAIN_NAME]"
click at [281, 111] on input "text" at bounding box center [322, 120] width 235 height 25
paste input "[EMAIL_ADDRESS][DOMAIN_NAME]"
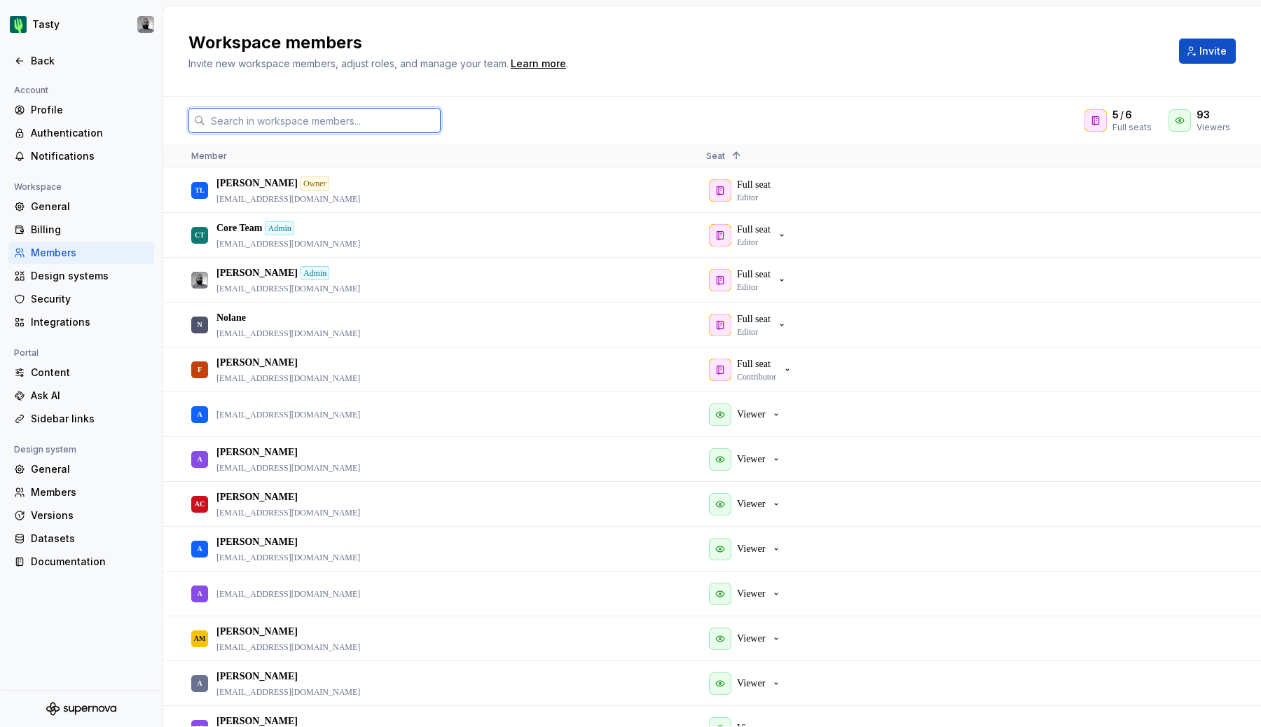
type input "[EMAIL_ADDRESS][DOMAIN_NAME]"
click at [81, 499] on div "Members" at bounding box center [81, 492] width 146 height 22
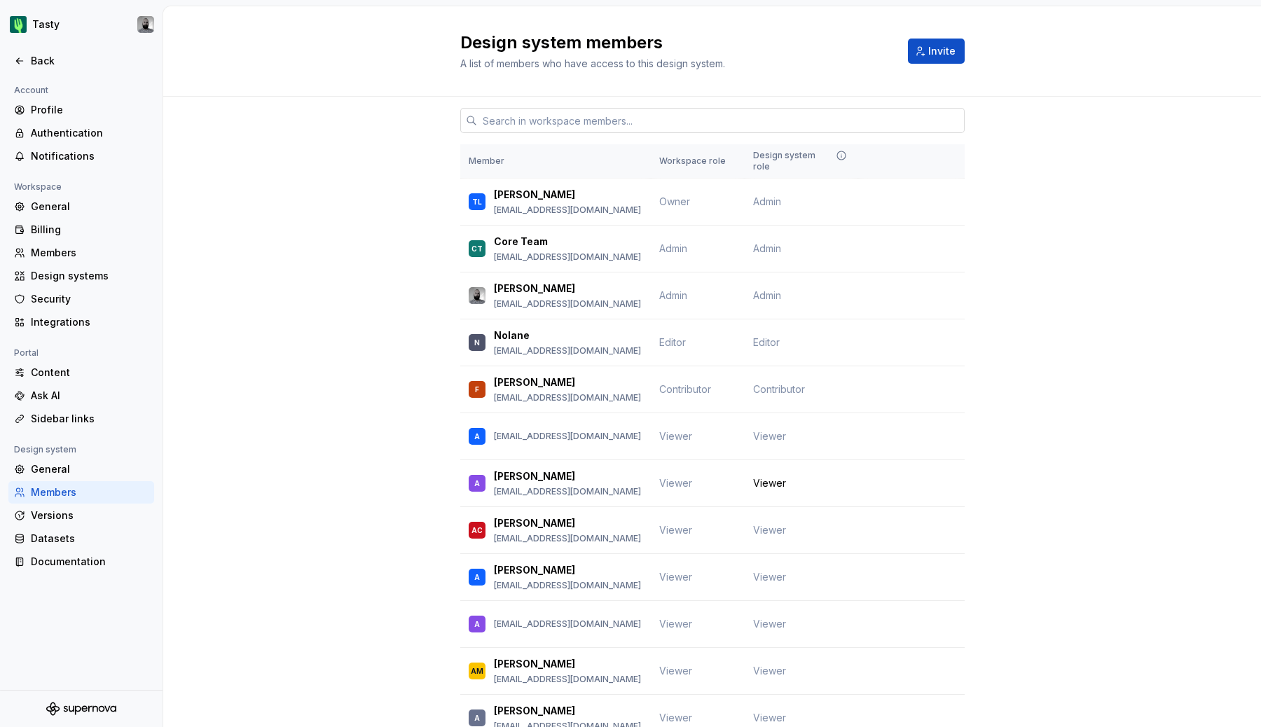
click at [532, 115] on input "text" at bounding box center [721, 120] width 488 height 25
paste input "[EMAIL_ADDRESS][DOMAIN_NAME]"
type input "[EMAIL_ADDRESS][DOMAIN_NAME]"
click at [44, 20] on html "Tasty Back Account Profile Authentication Notifications Workspace General Billi…" at bounding box center [630, 363] width 1261 height 727
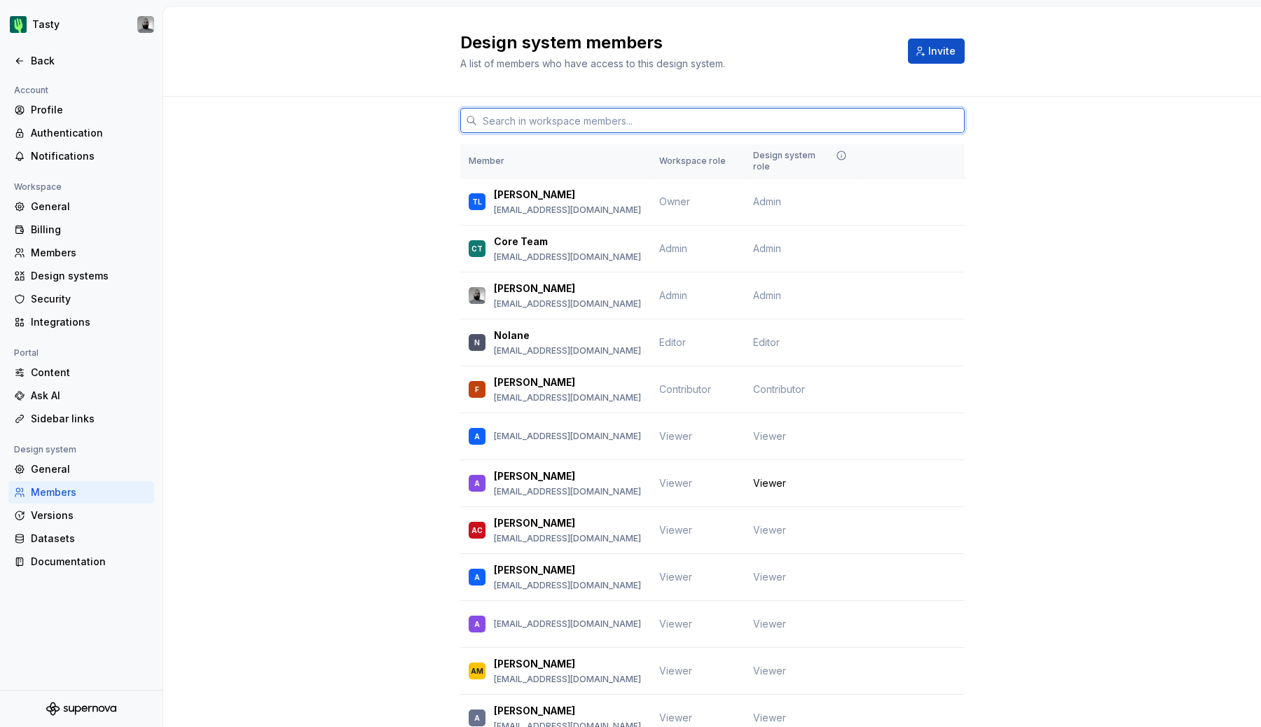
click at [523, 118] on input "text" at bounding box center [721, 120] width 488 height 25
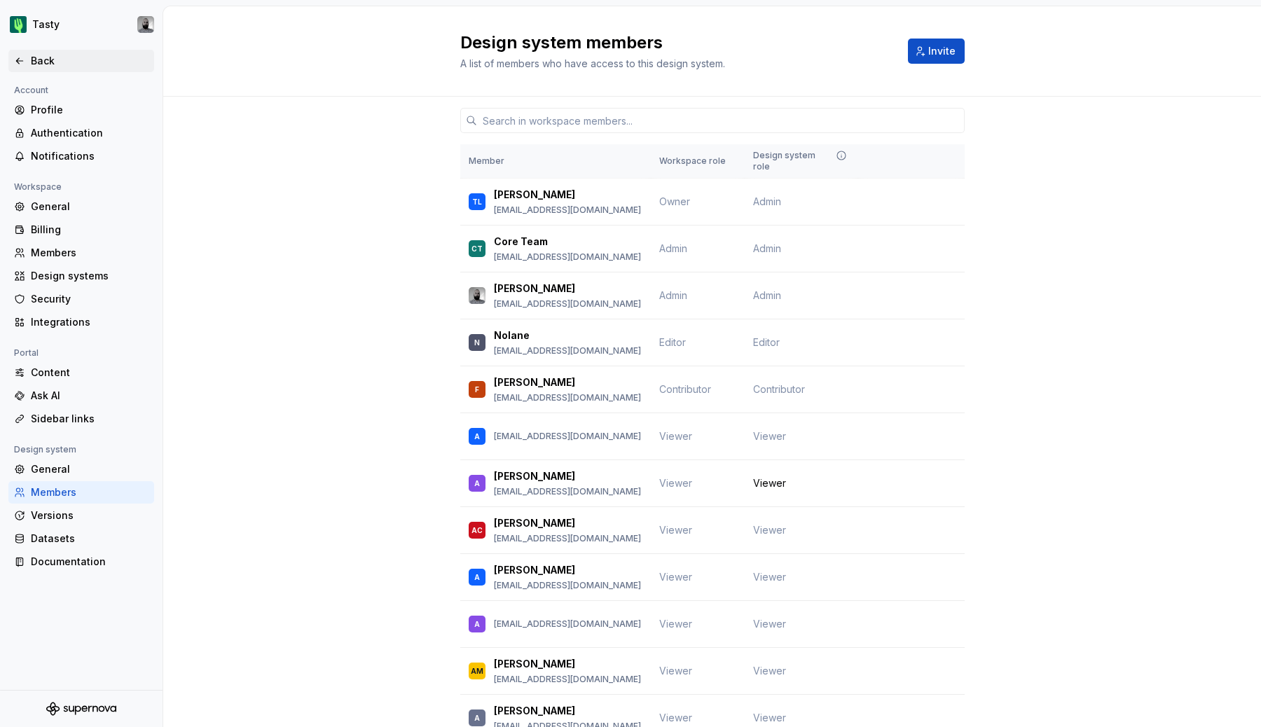
click at [27, 53] on div "Back" at bounding box center [81, 61] width 146 height 22
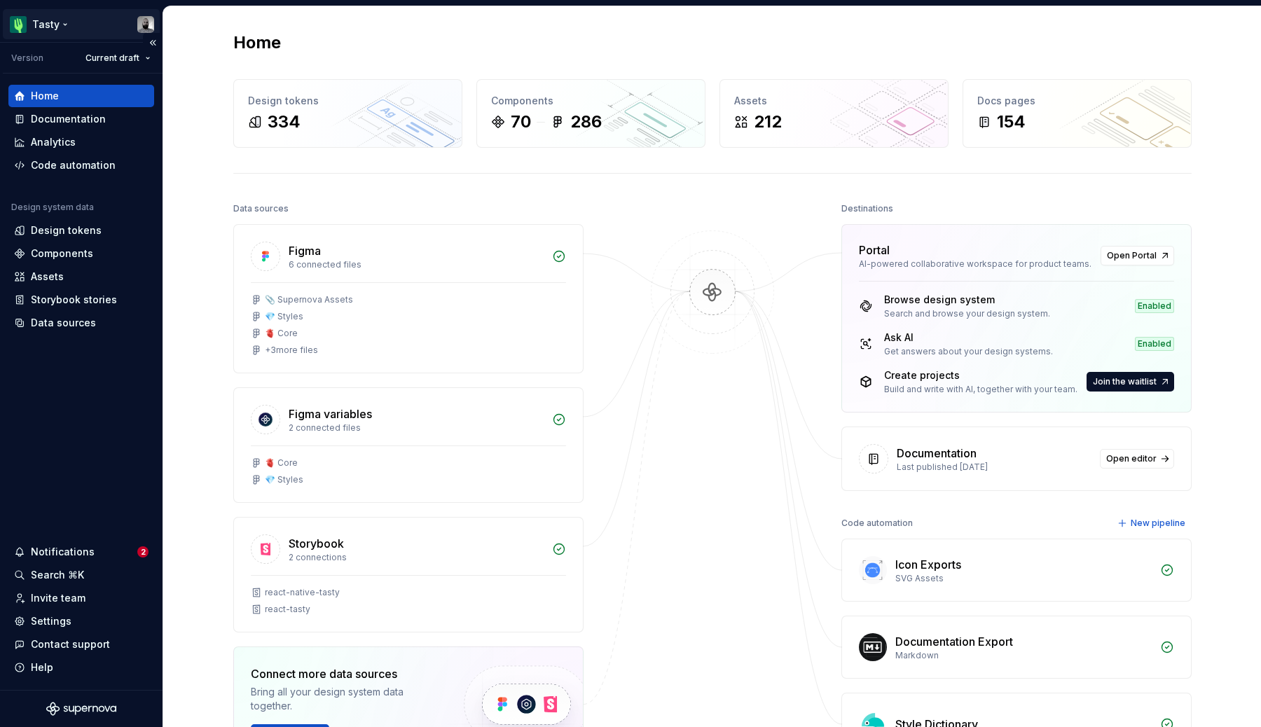
click at [39, 29] on html "Tasty Version Current draft Home Documentation Analytics Code automation Design…" at bounding box center [630, 363] width 1261 height 727
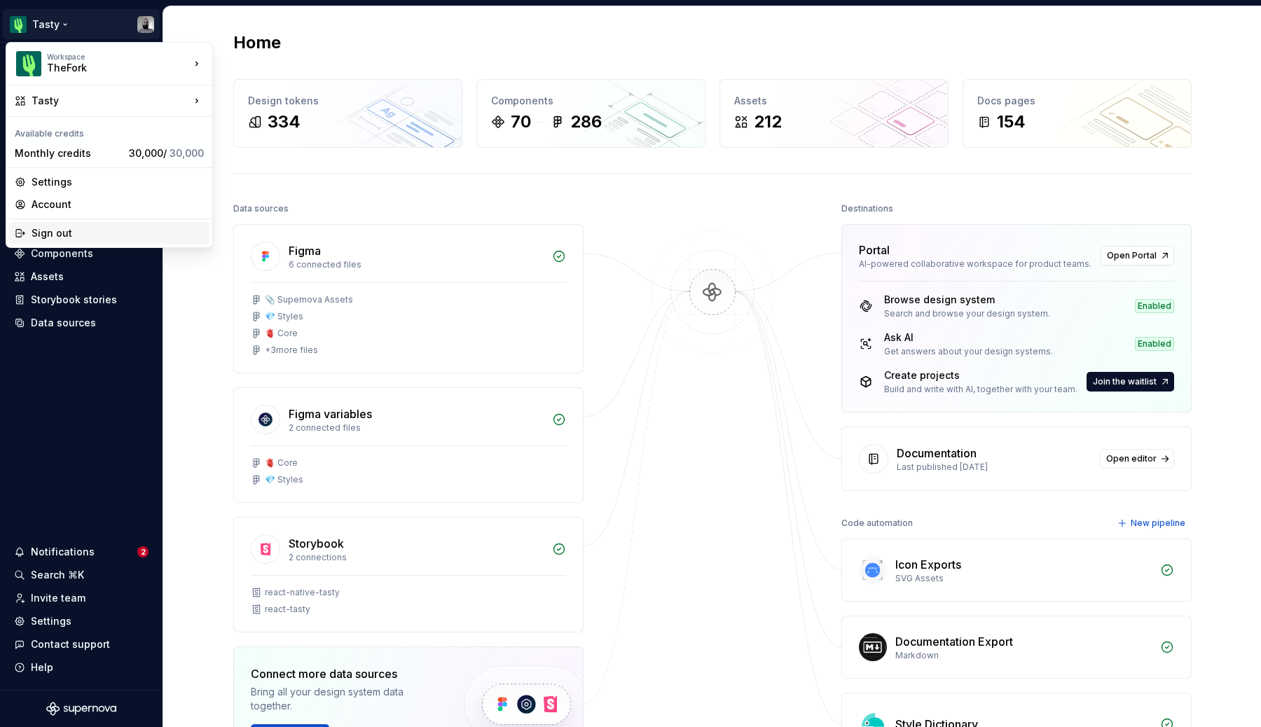
click at [70, 233] on div "Sign out" at bounding box center [118, 233] width 172 height 14
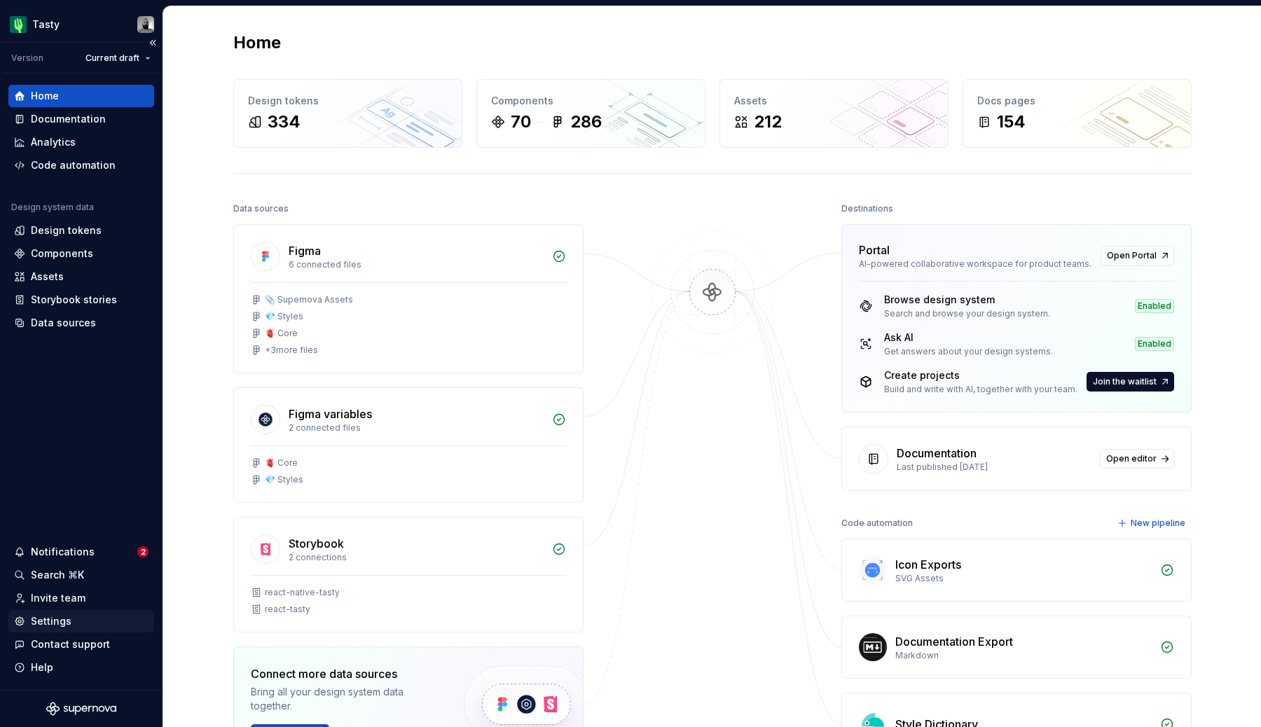
click at [74, 616] on div "Settings" at bounding box center [81, 621] width 135 height 14
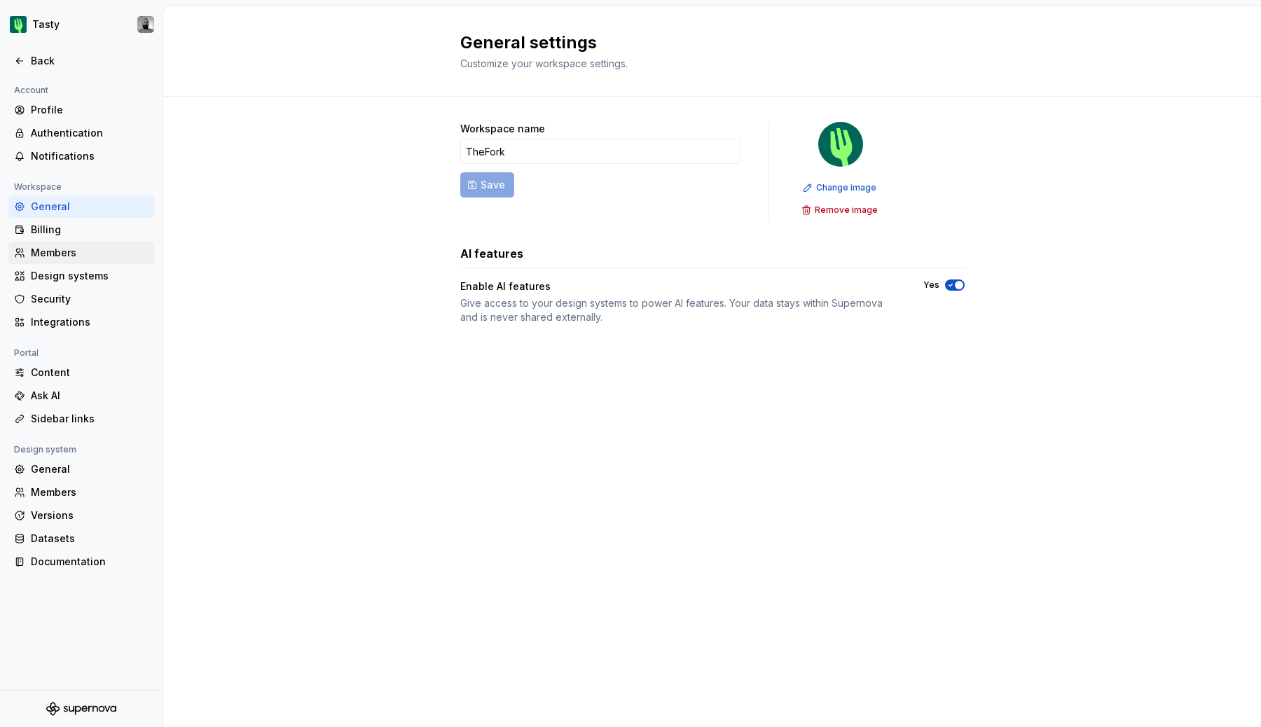
click at [65, 242] on div "Members" at bounding box center [81, 253] width 146 height 22
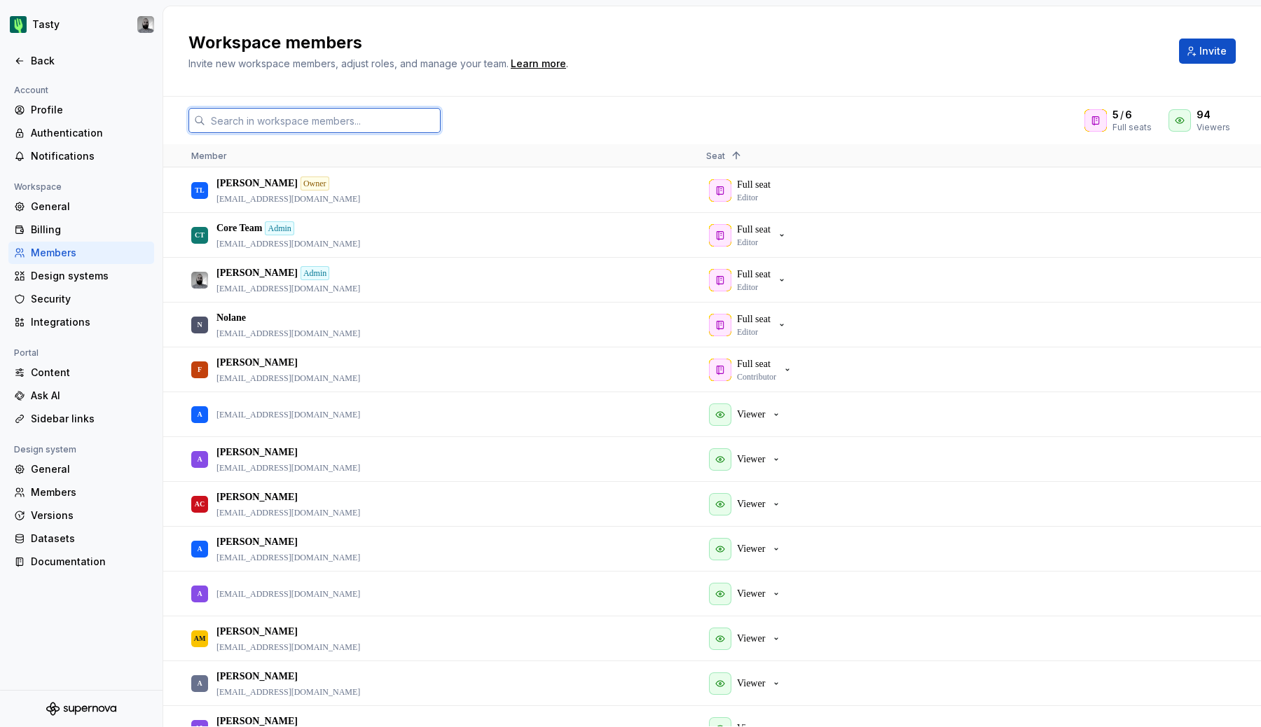
click at [286, 124] on input "text" at bounding box center [322, 120] width 235 height 25
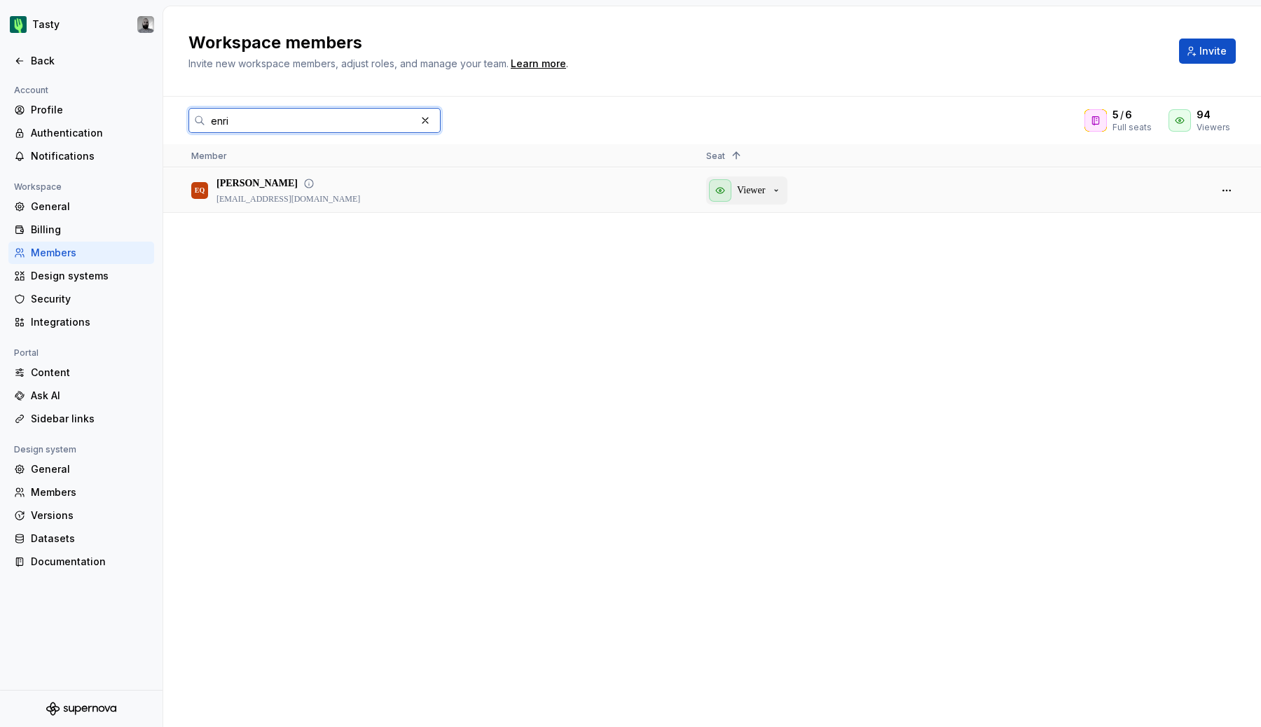
type input "enri"
click at [741, 191] on p "Viewer" at bounding box center [751, 191] width 28 height 14
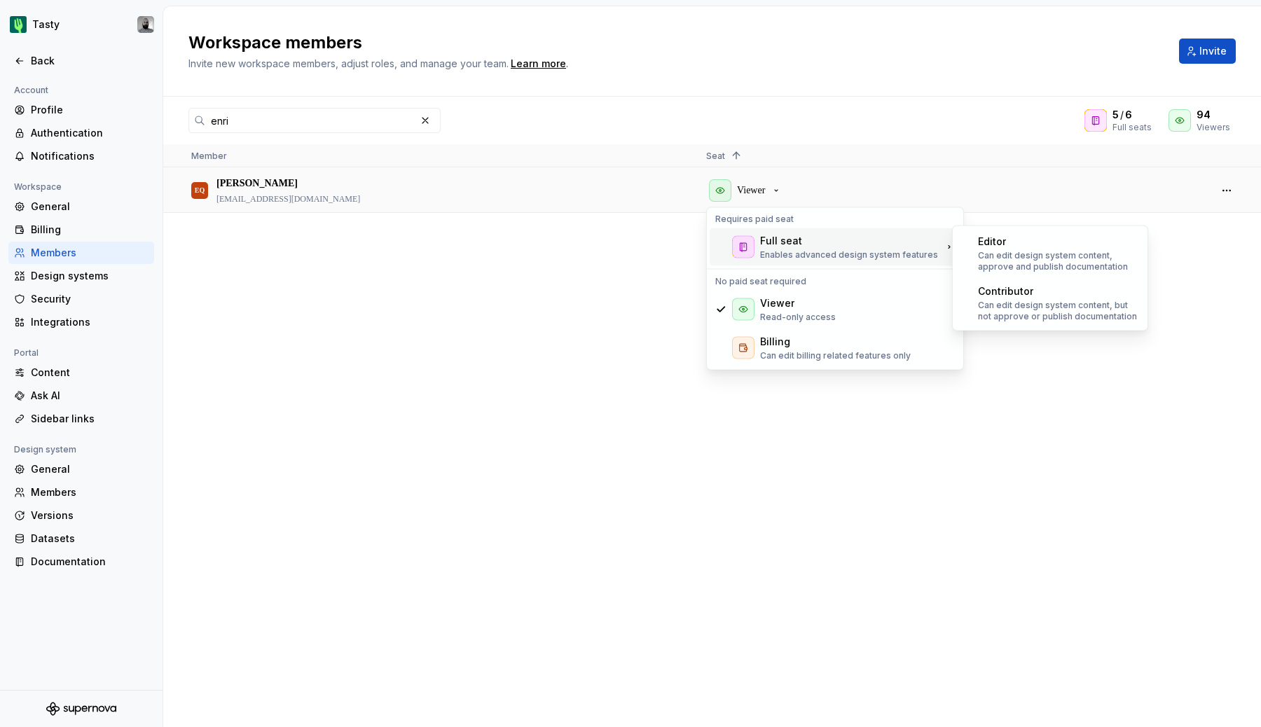
click at [754, 243] on div at bounding box center [743, 247] width 22 height 22
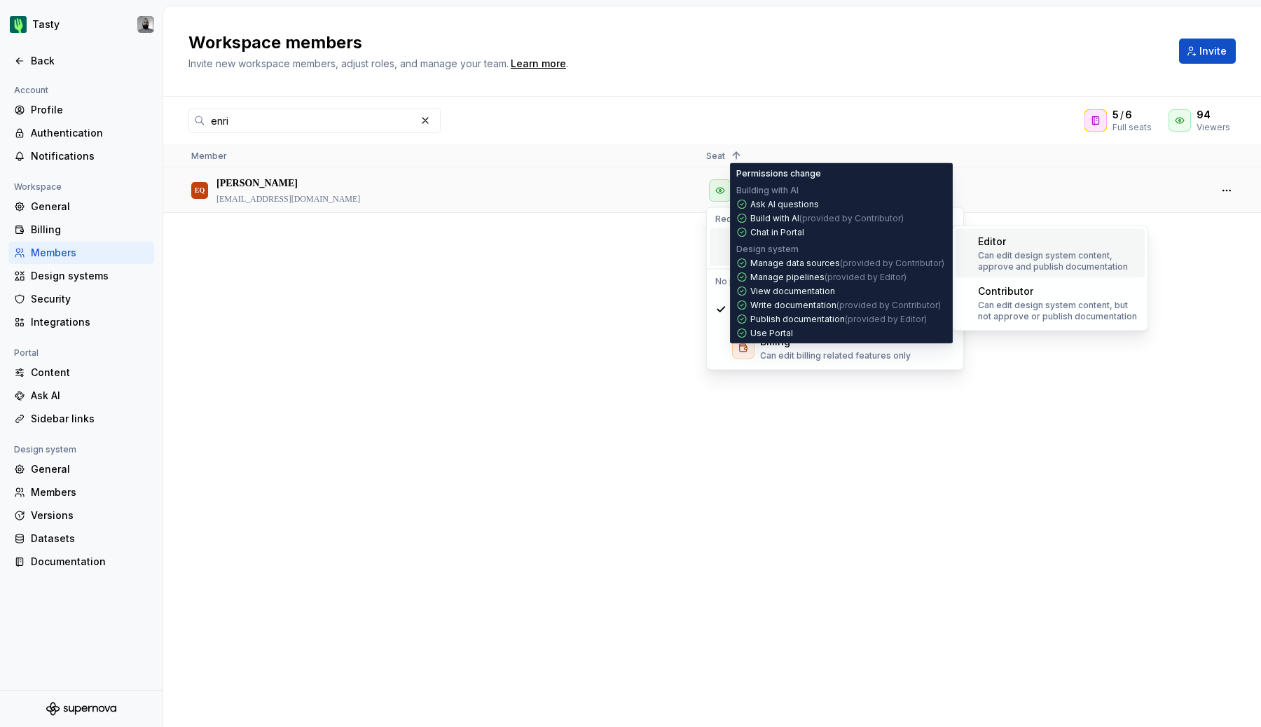
click at [1051, 255] on p "Can edit design system content, approve and publish documentation" at bounding box center [1058, 261] width 161 height 22
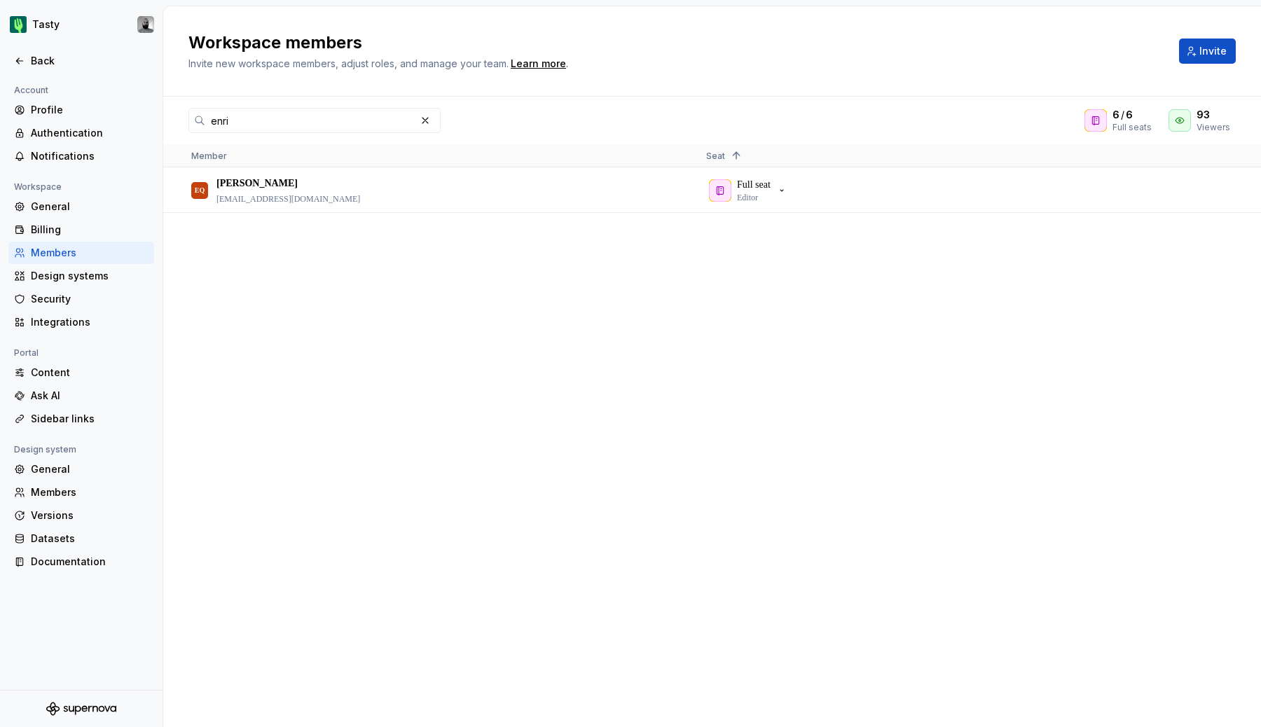
click at [489, 400] on div "EQ Enrico Querci equerci@thefork.com Full seat Editor" at bounding box center [712, 447] width 1098 height 558
click at [431, 128] on button "button" at bounding box center [425, 121] width 20 height 20
